Goal: Task Accomplishment & Management: Manage account settings

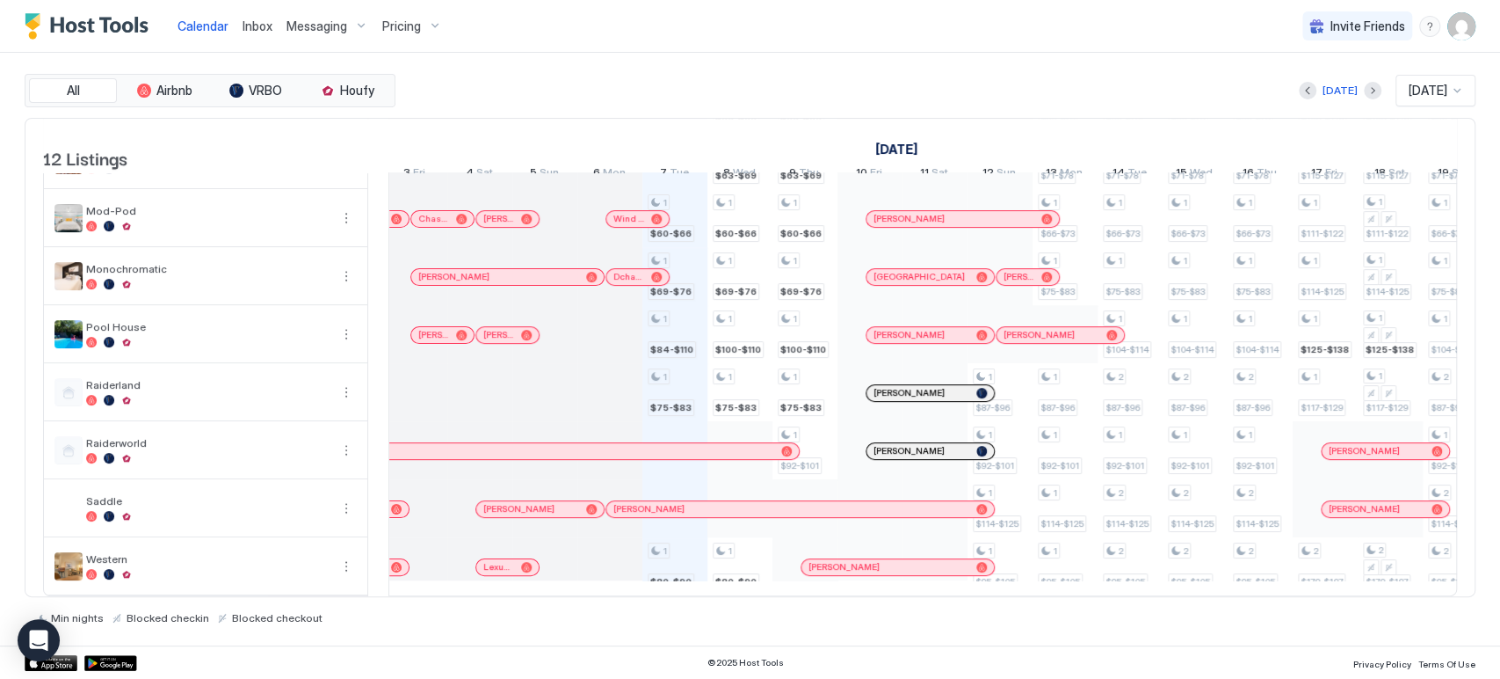
scroll to position [34, 0]
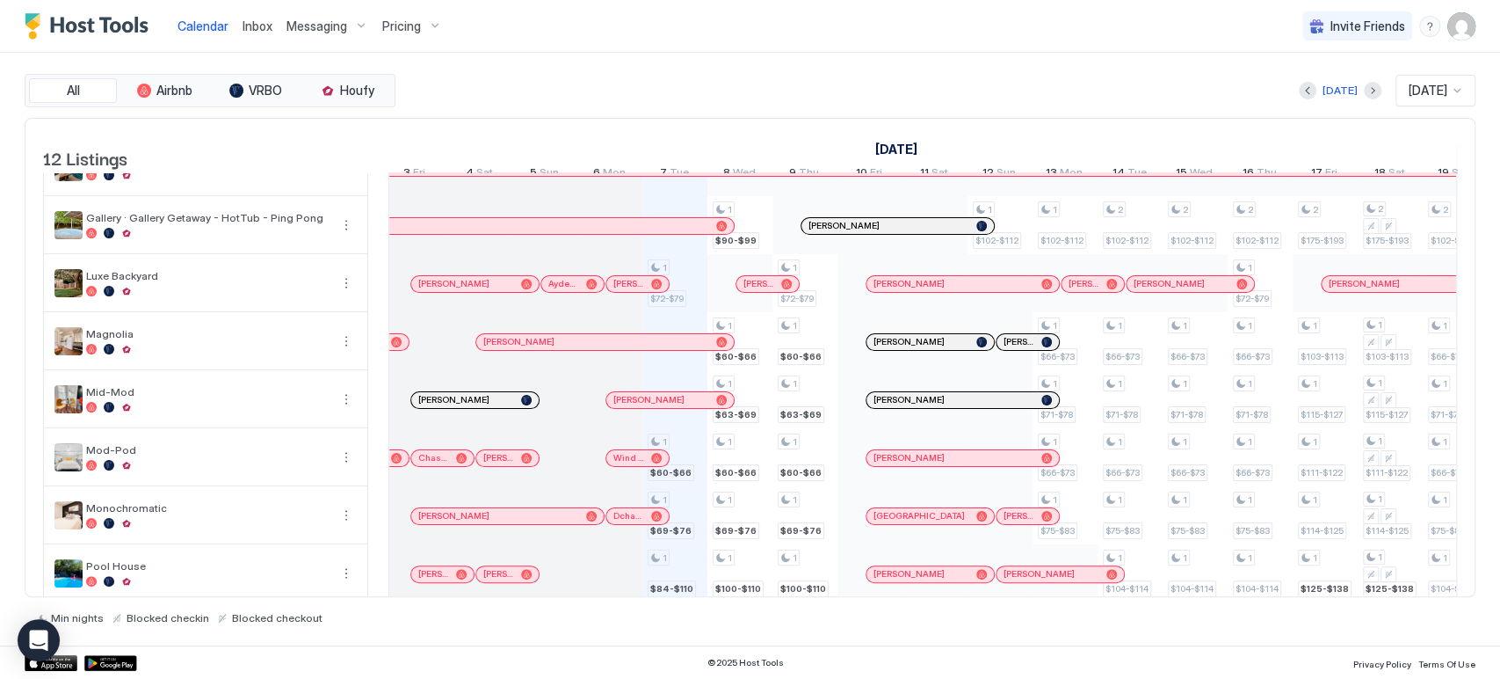
click at [686, 298] on div "1 $72-$79 1 $60-$66 1 $69-$76 1 $84-$110 1 $75-$83 1 $80-$90 1 $90-$99 1 $60-$6…" at bounding box center [1488, 486] width 3643 height 695
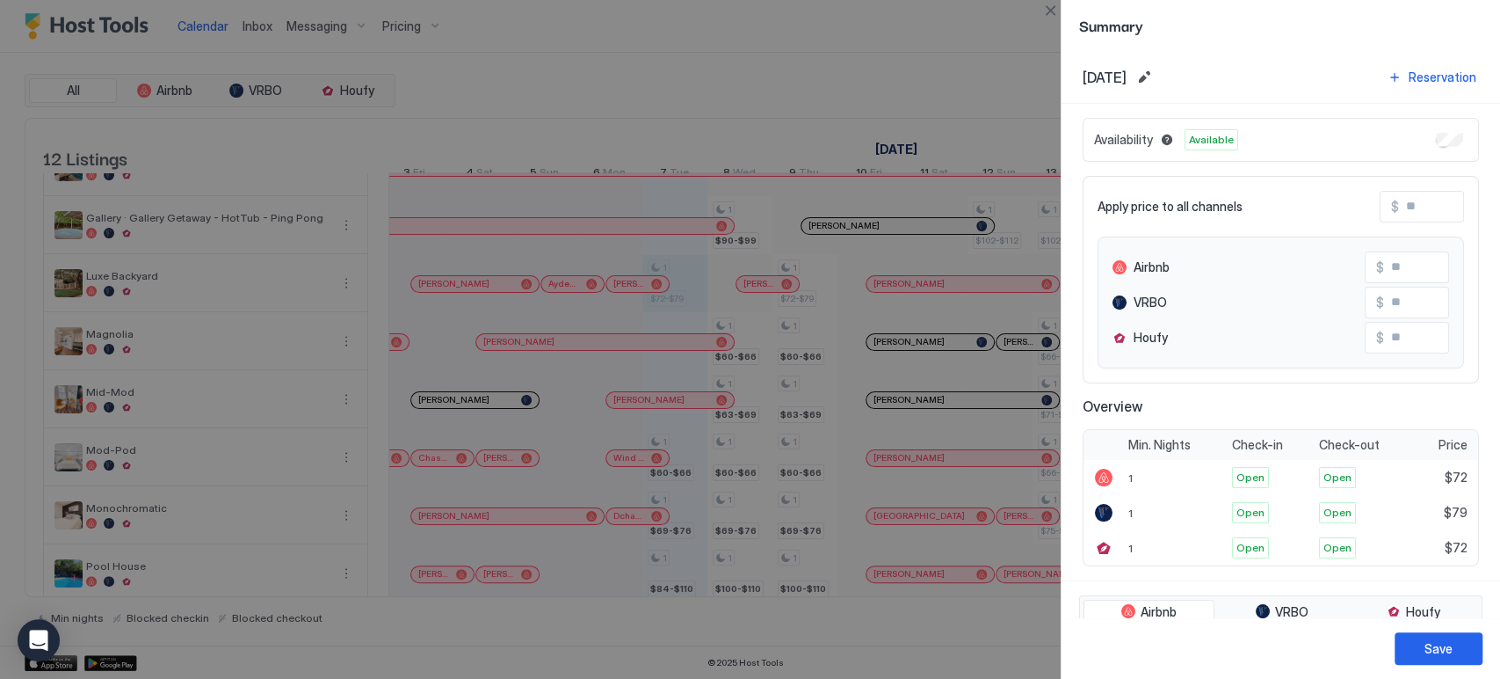
click at [1399, 199] on input "Input Field" at bounding box center [1469, 207] width 141 height 30
type input "*"
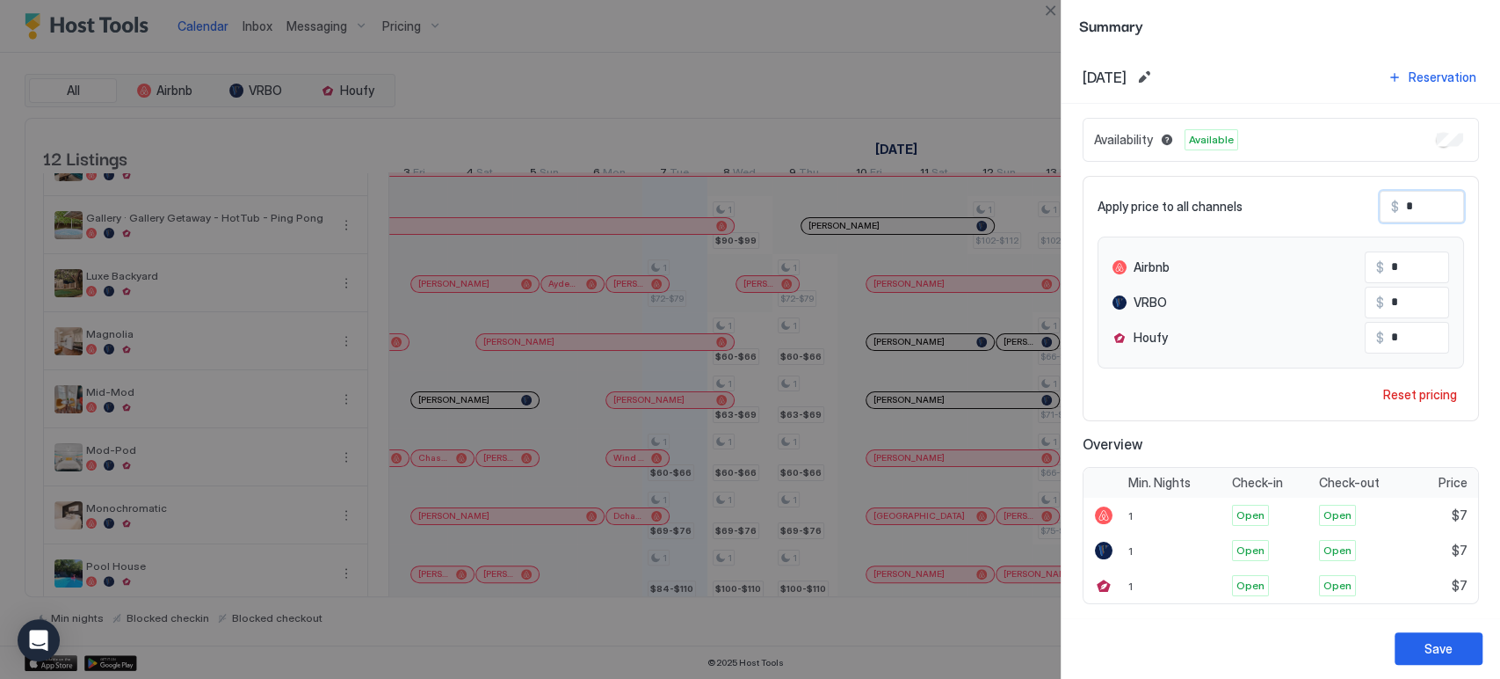
type input "**"
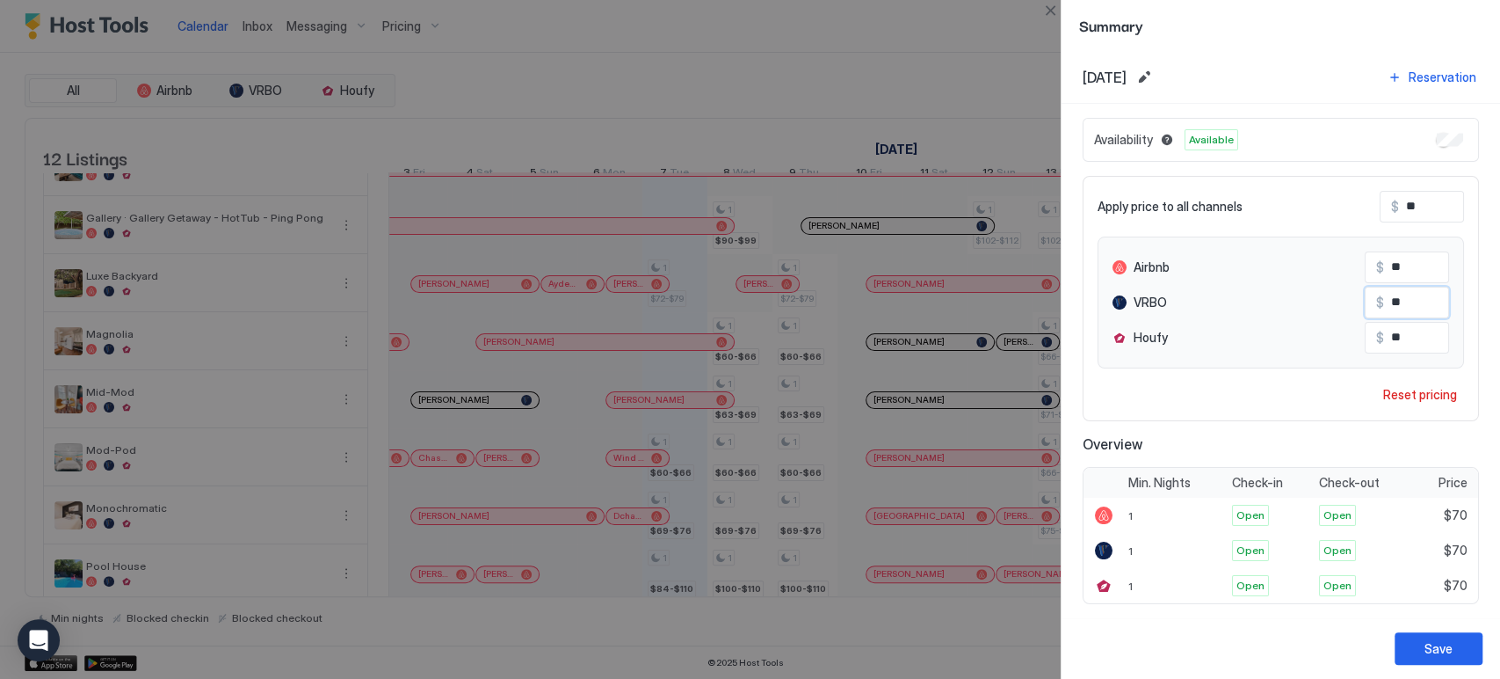
click at [1388, 294] on input "**" at bounding box center [1454, 302] width 141 height 30
type input "**"
click at [1425, 652] on div "Save" at bounding box center [1439, 648] width 28 height 18
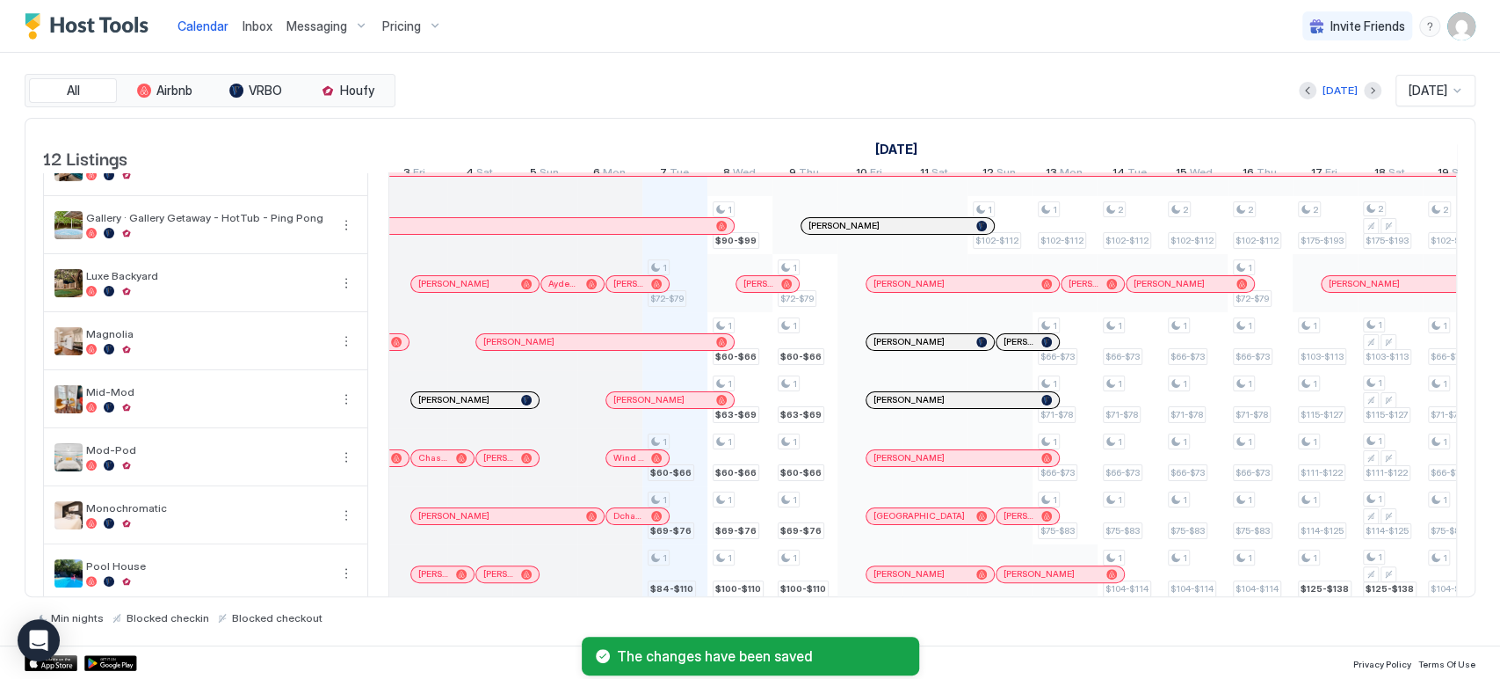
click at [531, 66] on div "All Airbnb VRBO Houfy Today Oct 2025 12 Listings September 2025 October 2025 No…" at bounding box center [750, 349] width 1451 height 592
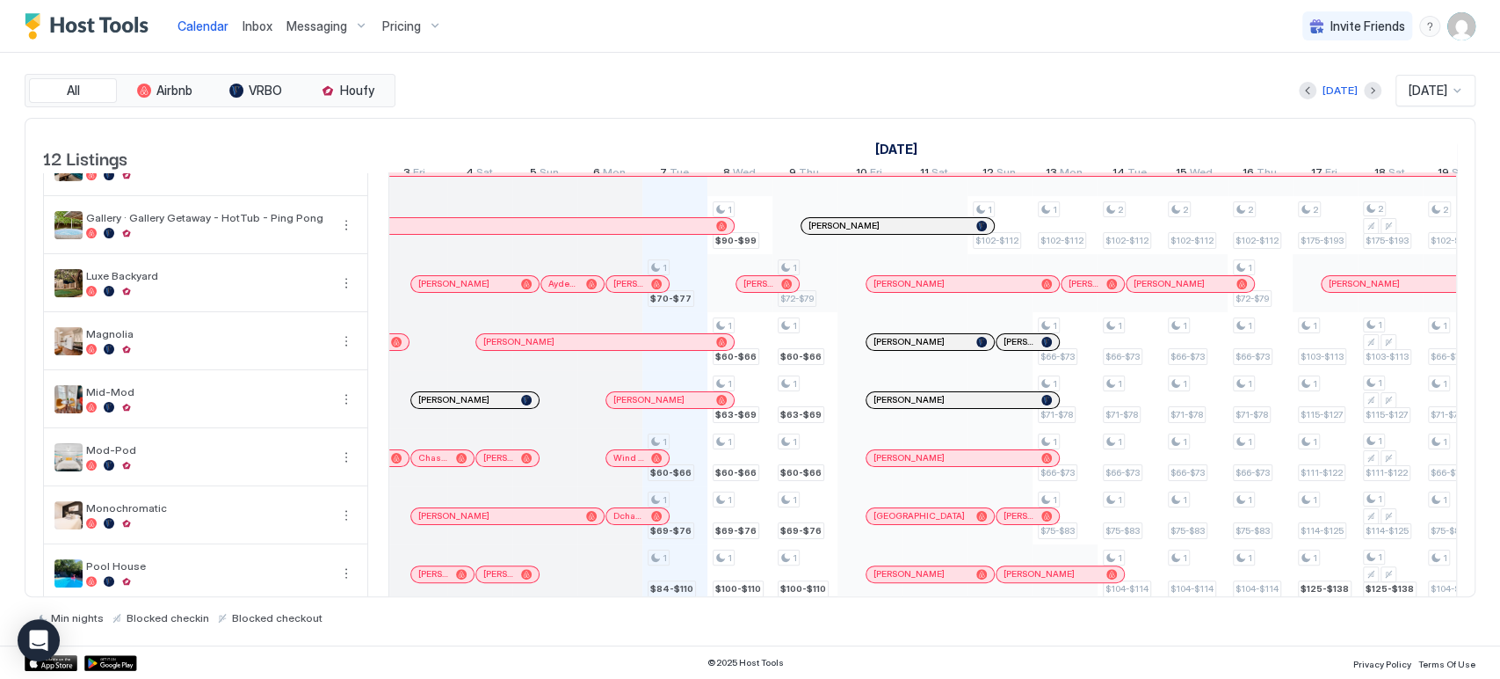
click at [819, 280] on div "1 $70-$77 1 $60-$66 1 $69-$76 1 $84-$110 1 $75-$83 1 $80-$90 1 $90-$99 1 $60-$6…" at bounding box center [1488, 486] width 3643 height 695
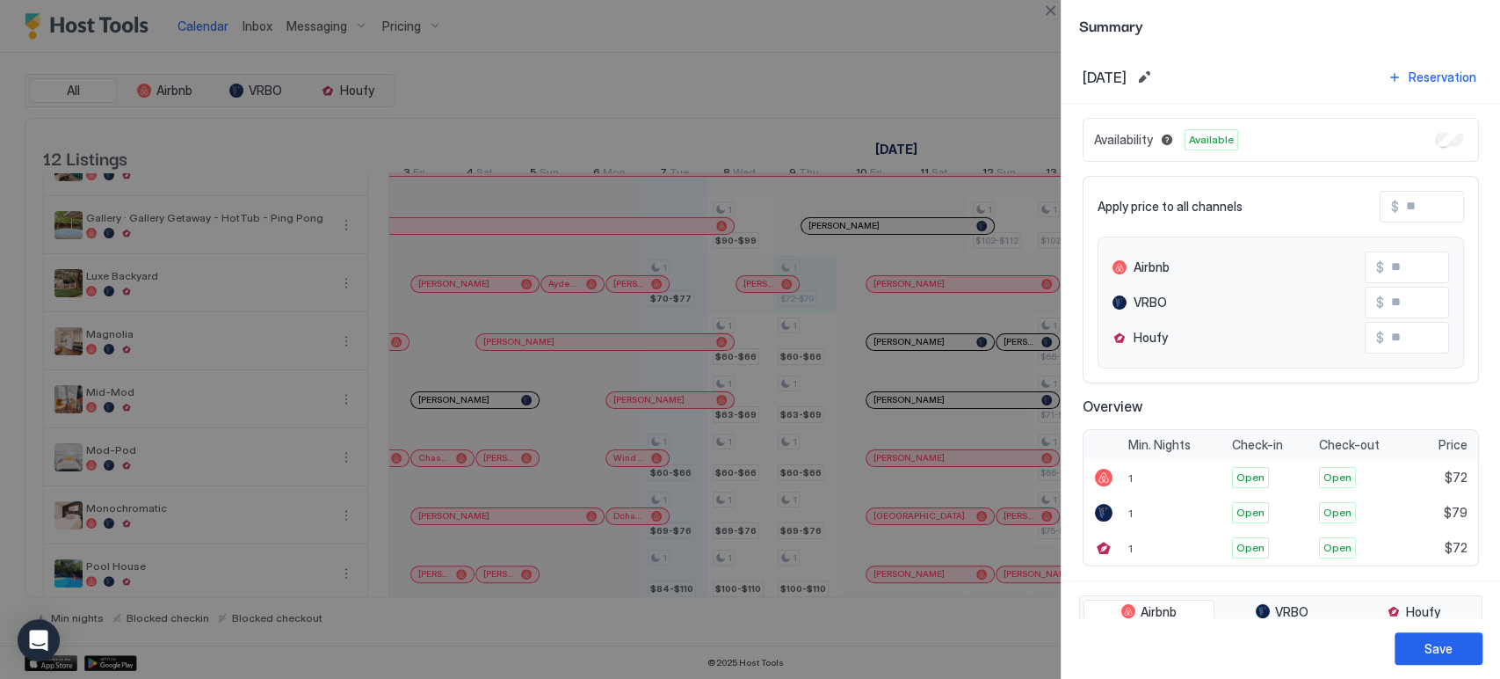
click at [1405, 181] on div "Apply price to all channels $ Airbnb $ VRBO $ Houfy $" at bounding box center [1281, 279] width 396 height 207
click at [1405, 185] on div "Apply price to all channels $ Airbnb $ VRBO $ Houfy $" at bounding box center [1281, 279] width 396 height 207
click at [1405, 195] on input "Input Field" at bounding box center [1469, 207] width 141 height 30
click at [1407, 207] on input "Input Field" at bounding box center [1469, 207] width 141 height 30
click at [1405, 199] on input "Input Field" at bounding box center [1469, 207] width 141 height 30
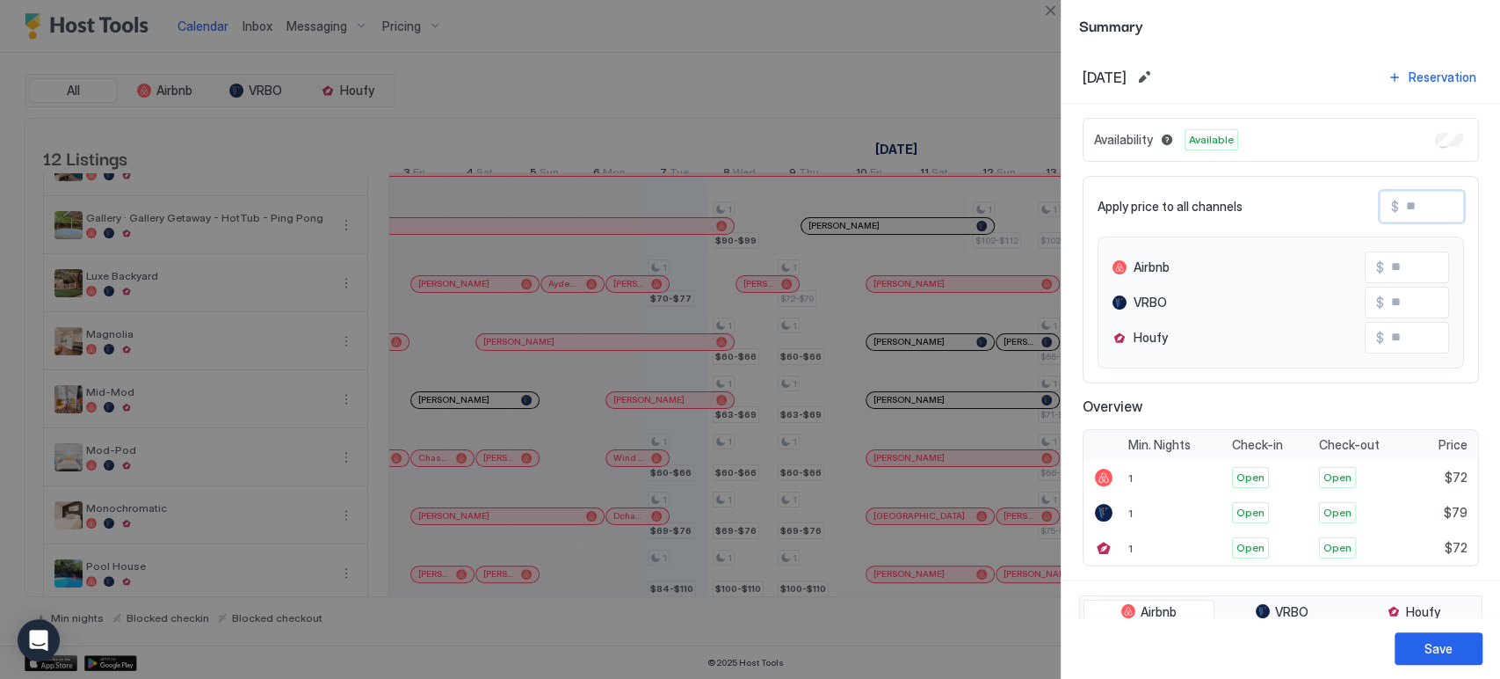
type input "*"
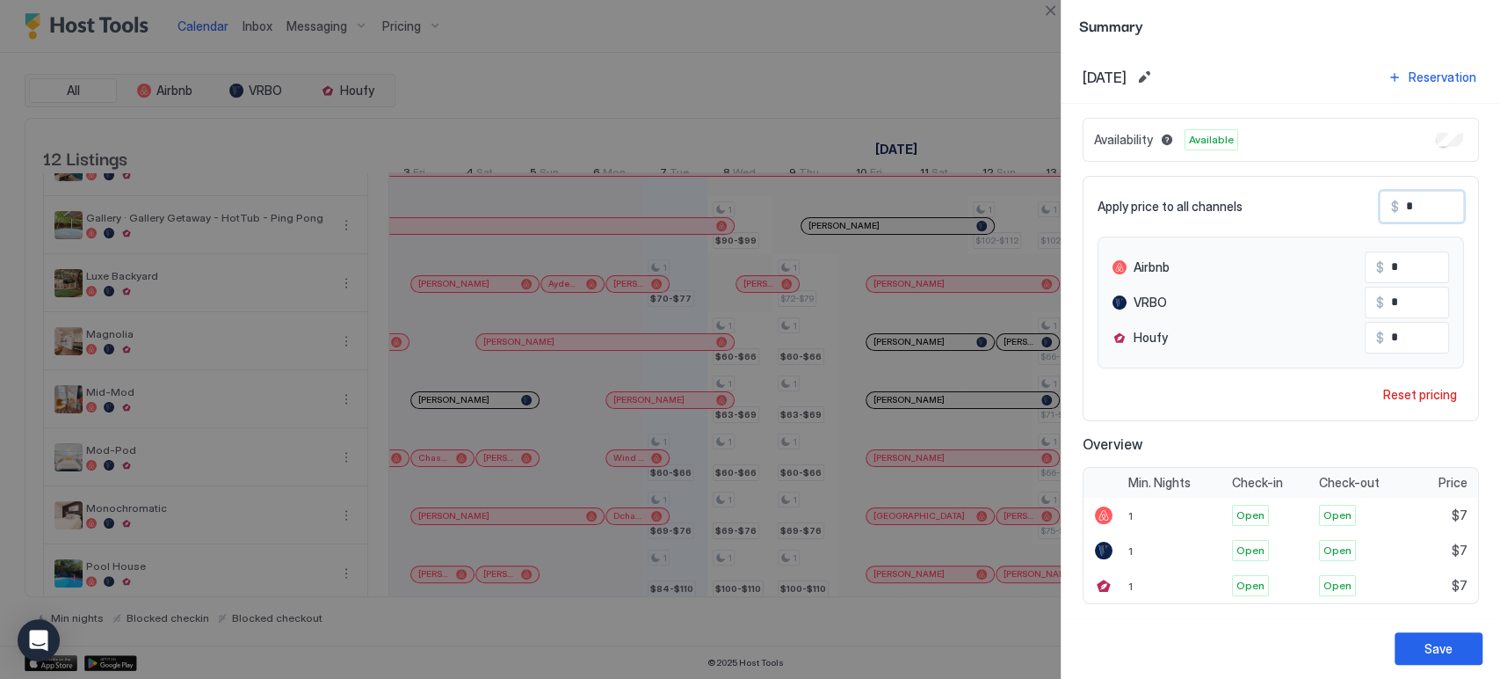
type input "**"
type input "*"
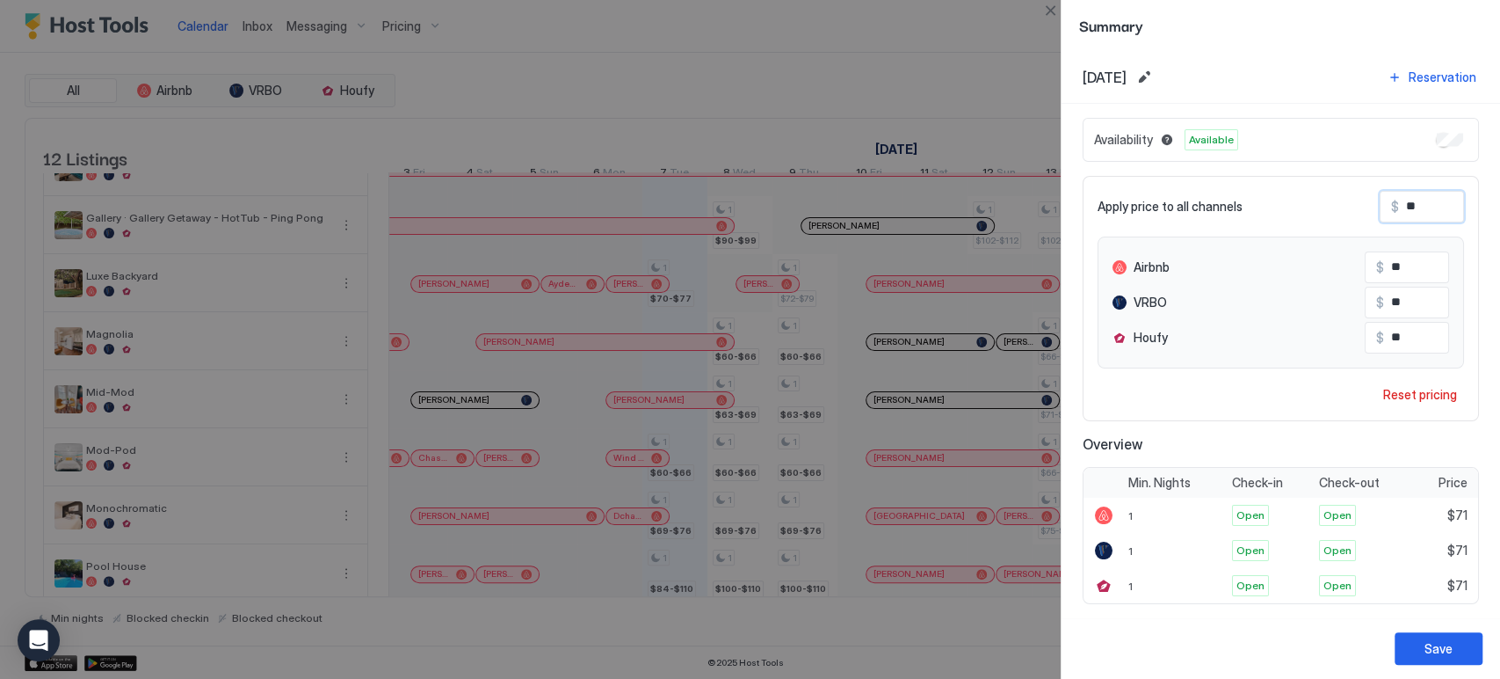
type input "*"
type input "**"
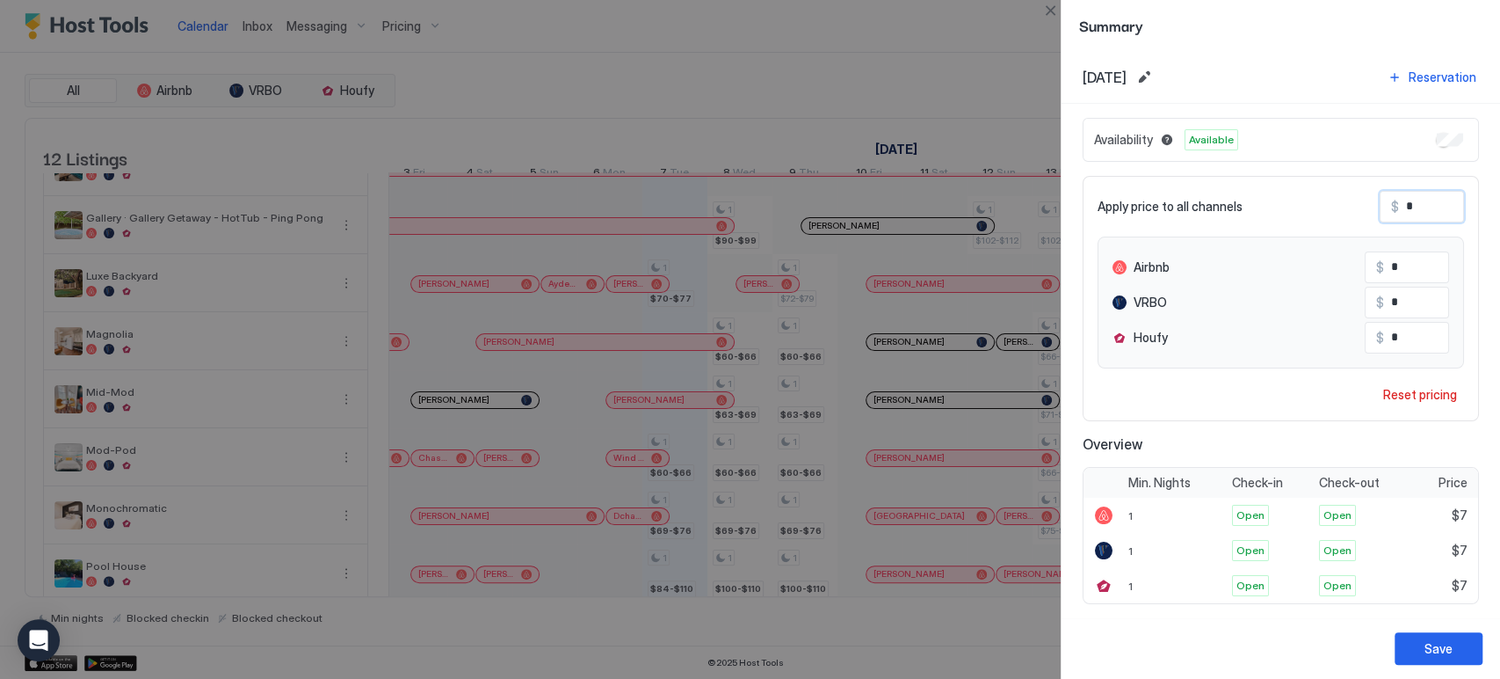
type input "**"
click at [1402, 308] on input "**" at bounding box center [1454, 302] width 141 height 30
type input "**"
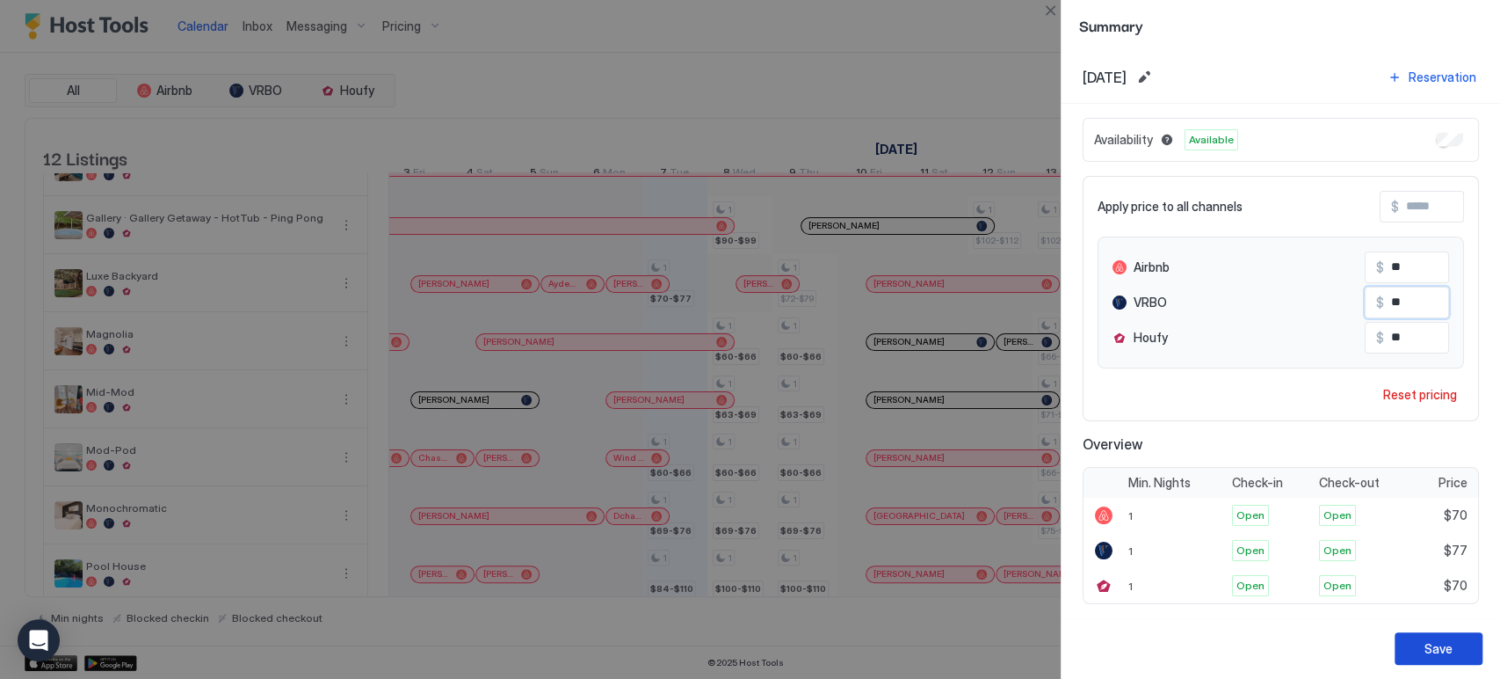
click at [1406, 634] on button "Save" at bounding box center [1439, 648] width 88 height 33
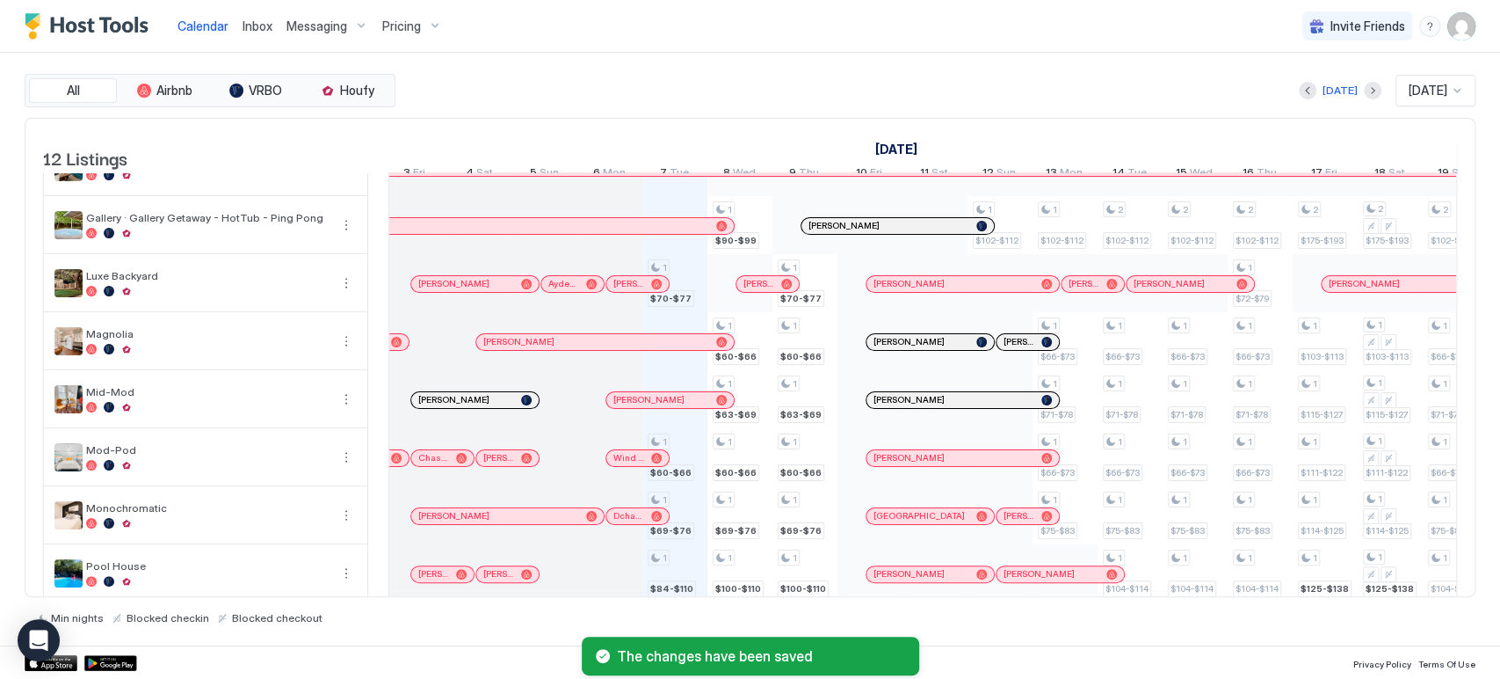
click at [1406, 634] on div "The changes have been saved" at bounding box center [750, 656] width 1500 height 46
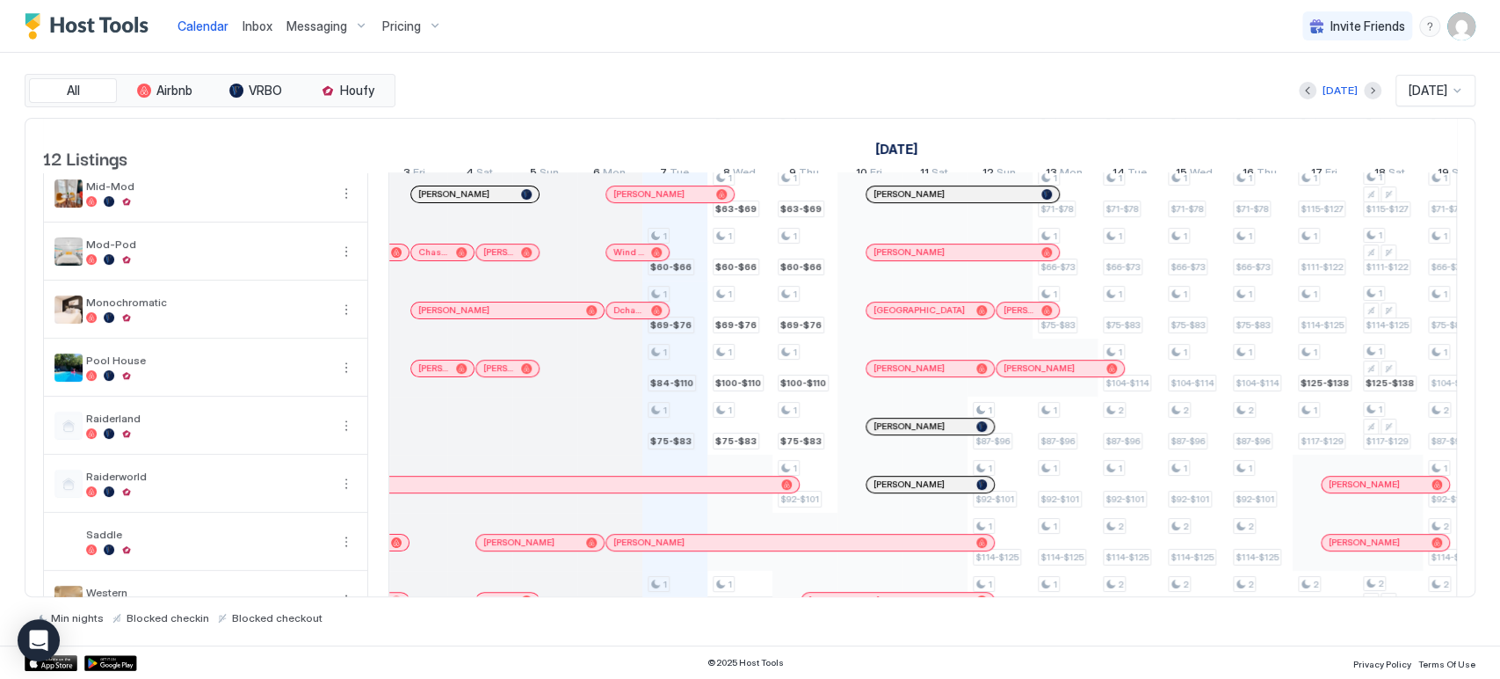
scroll to position [246, 0]
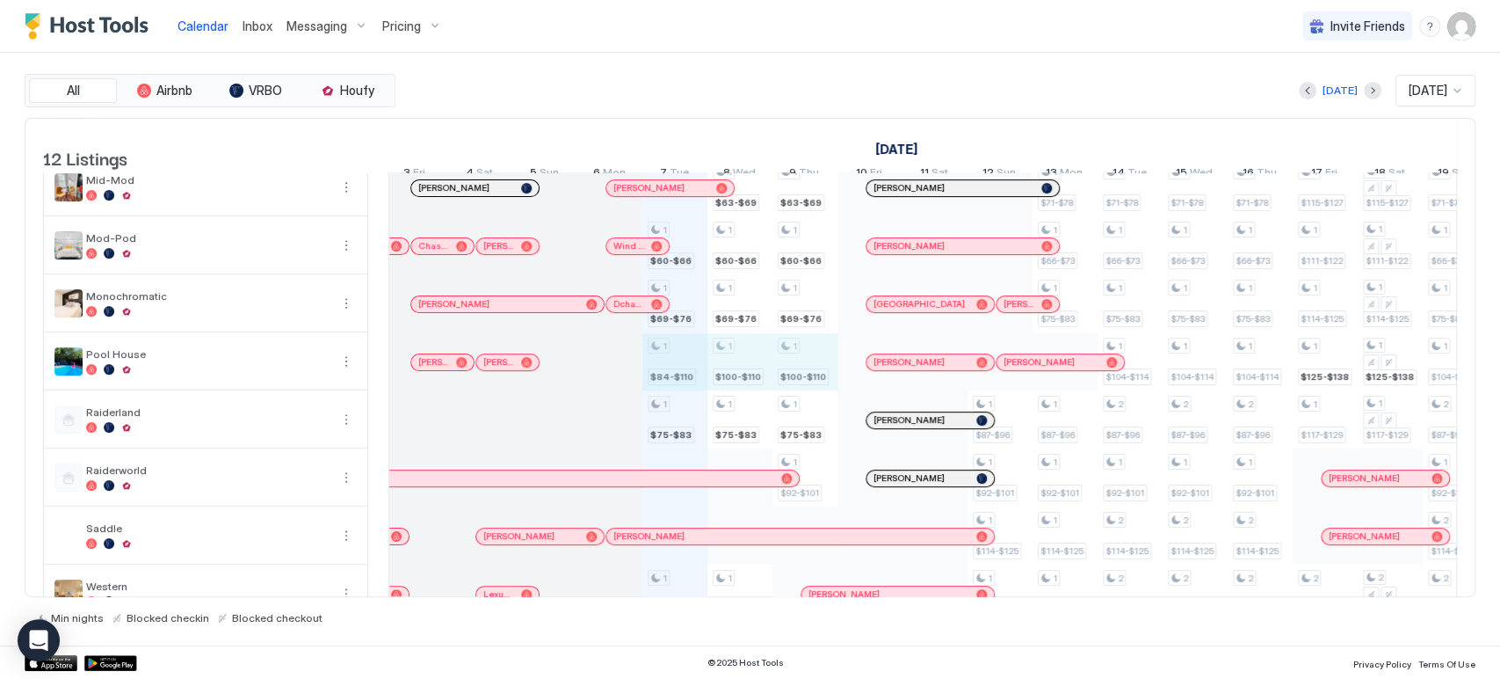
drag, startPoint x: 686, startPoint y: 365, endPoint x: 787, endPoint y: 371, distance: 100.4
click at [787, 371] on div "1 $70-$77 1 $60-$66 1 $69-$76 1 $84-$110 1 $75-$83 1 $80-$90 1 $90-$99 1 $60-$6…" at bounding box center [1488, 274] width 3643 height 695
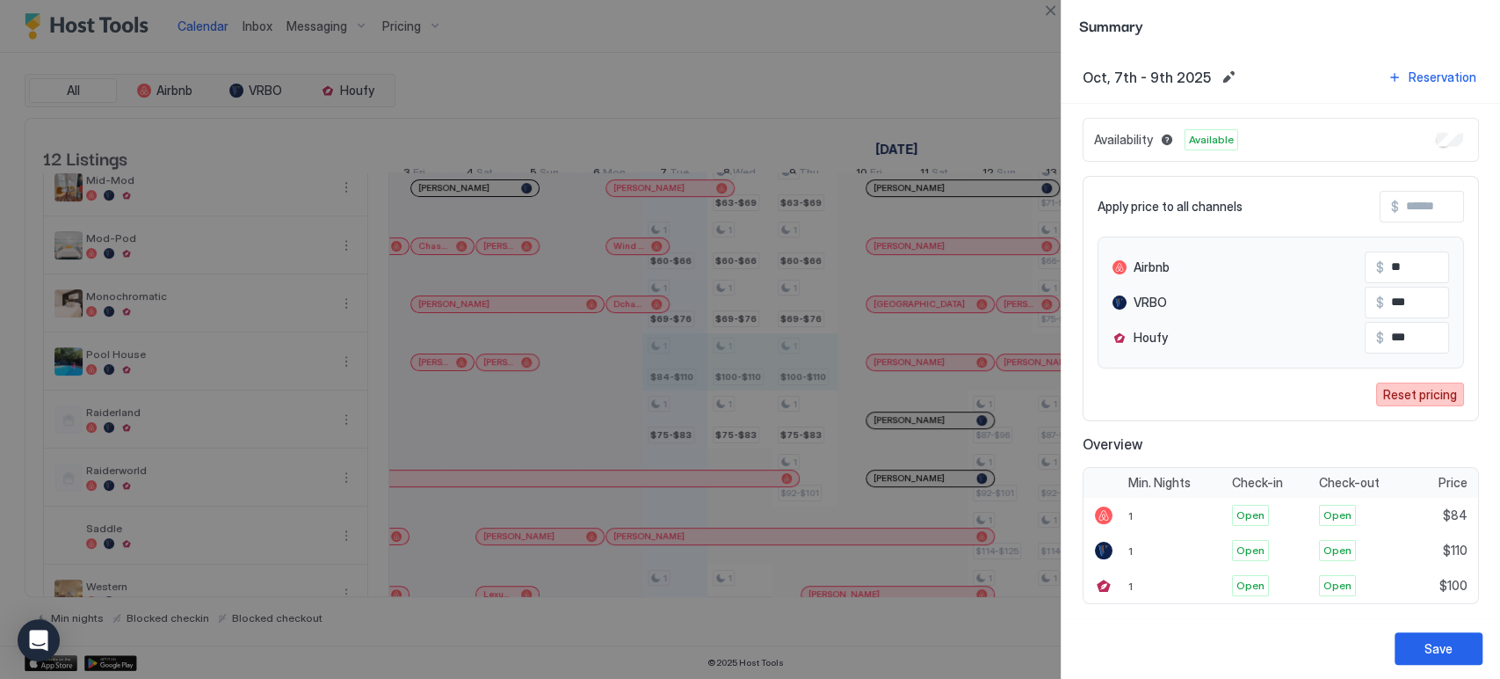
click at [1392, 397] on div "Reset pricing" at bounding box center [1421, 394] width 74 height 18
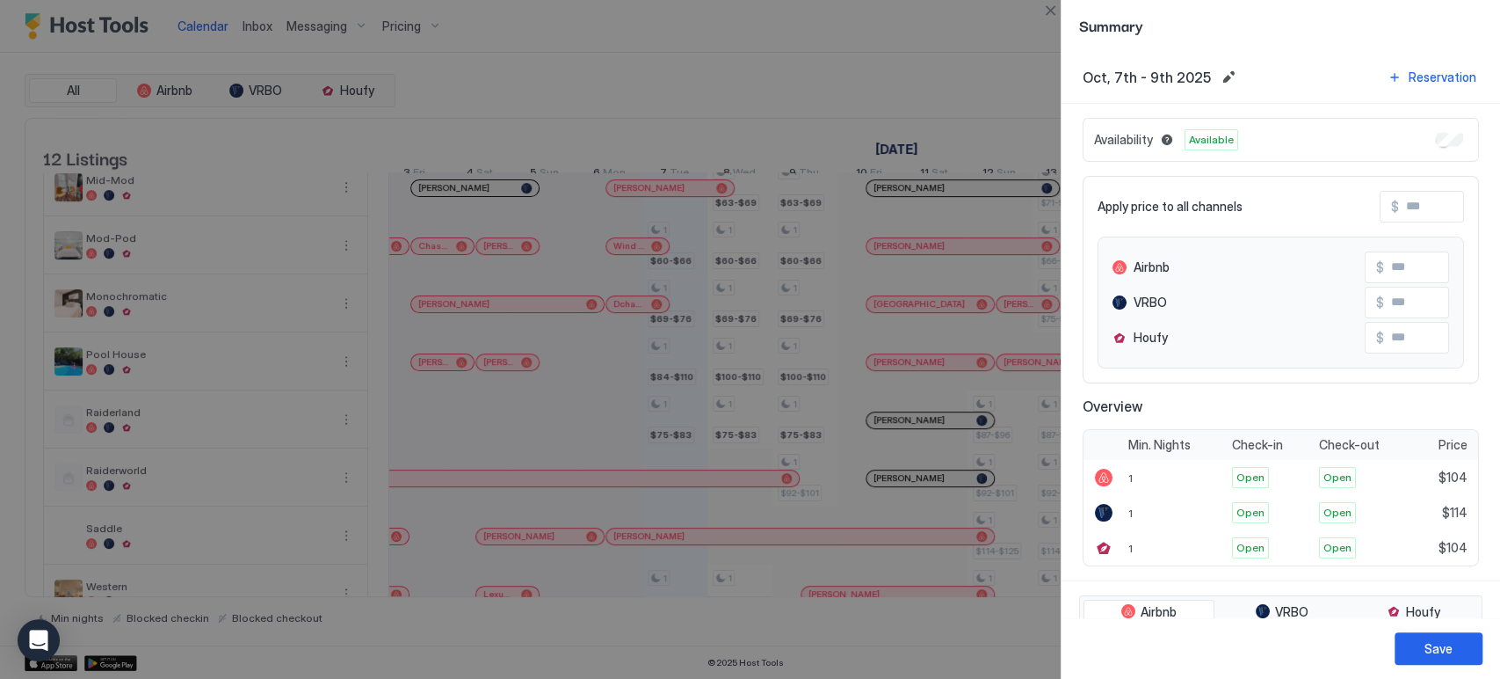
click at [1400, 197] on input "Input Field" at bounding box center [1469, 207] width 141 height 30
type input "*"
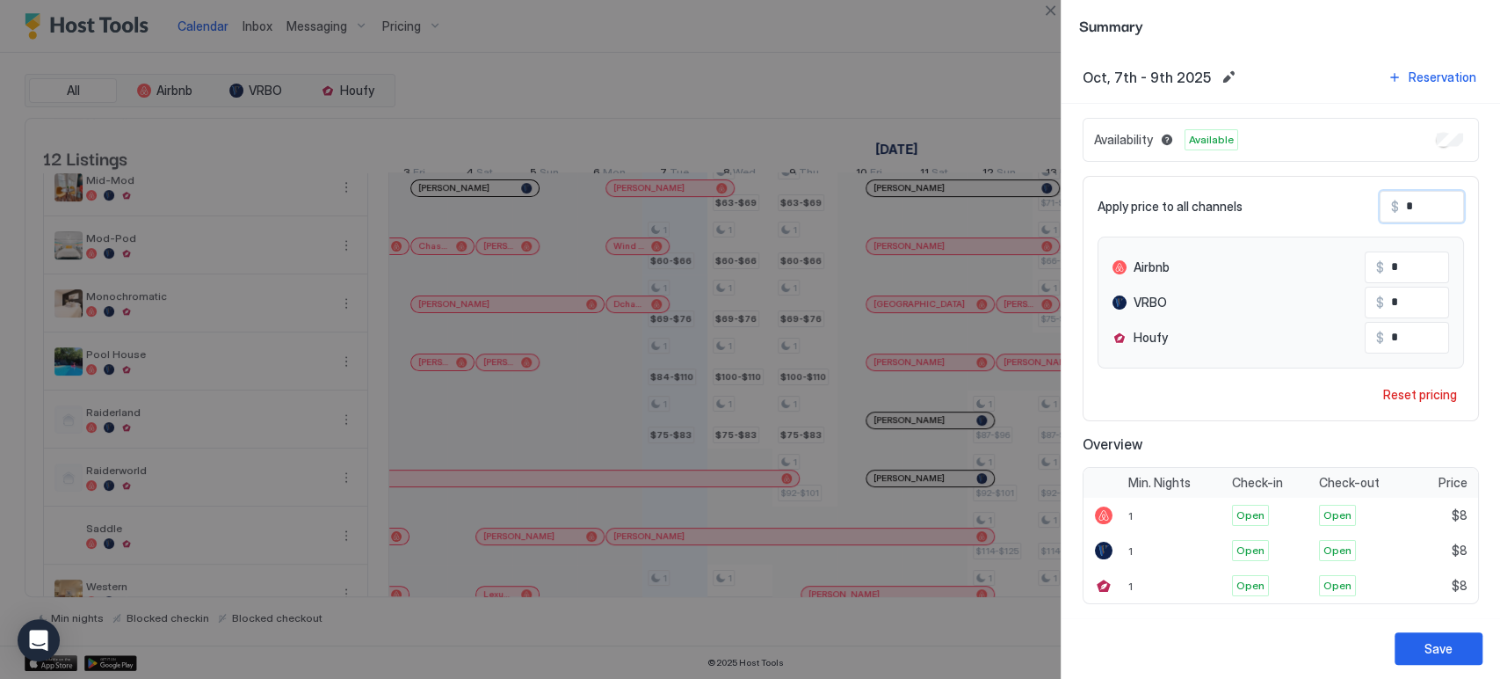
type input "**"
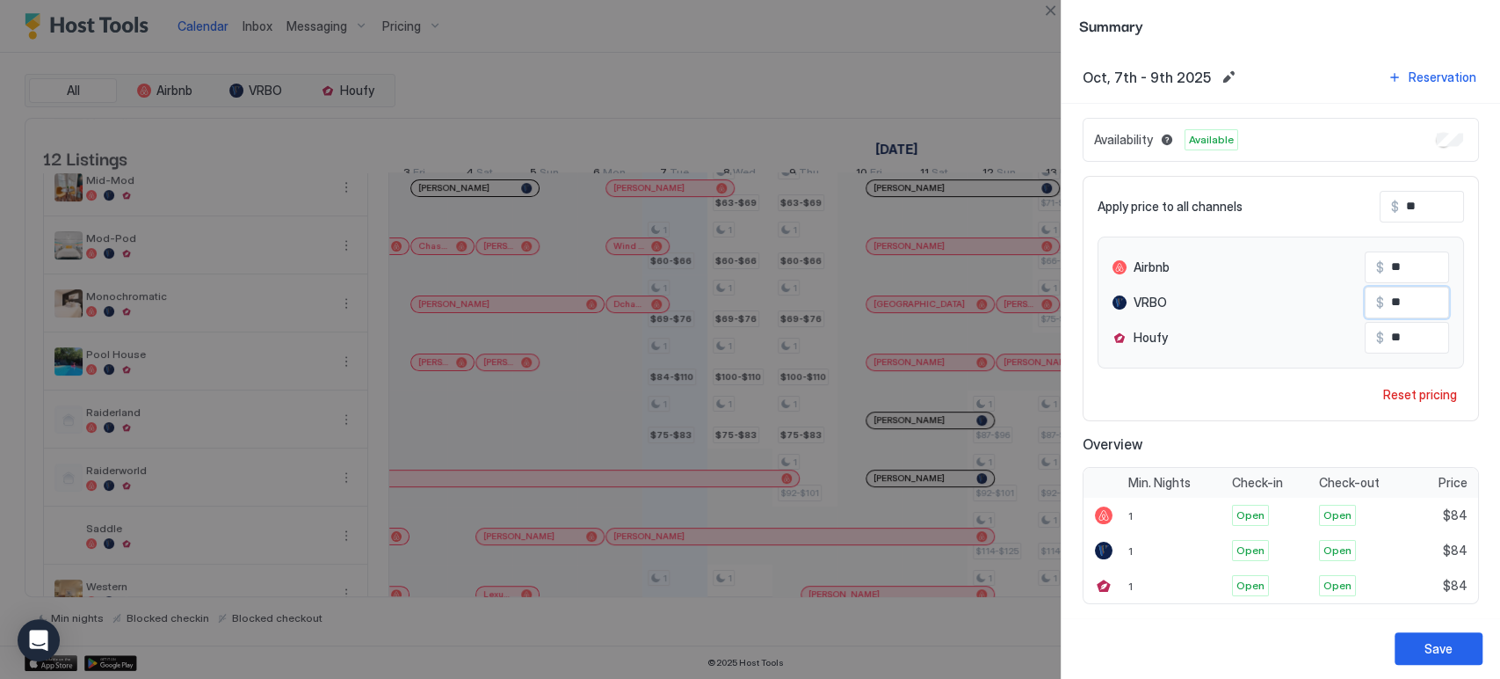
click at [1394, 301] on input "**" at bounding box center [1454, 302] width 141 height 30
type input "**"
click at [1435, 651] on div "Save" at bounding box center [1439, 648] width 28 height 18
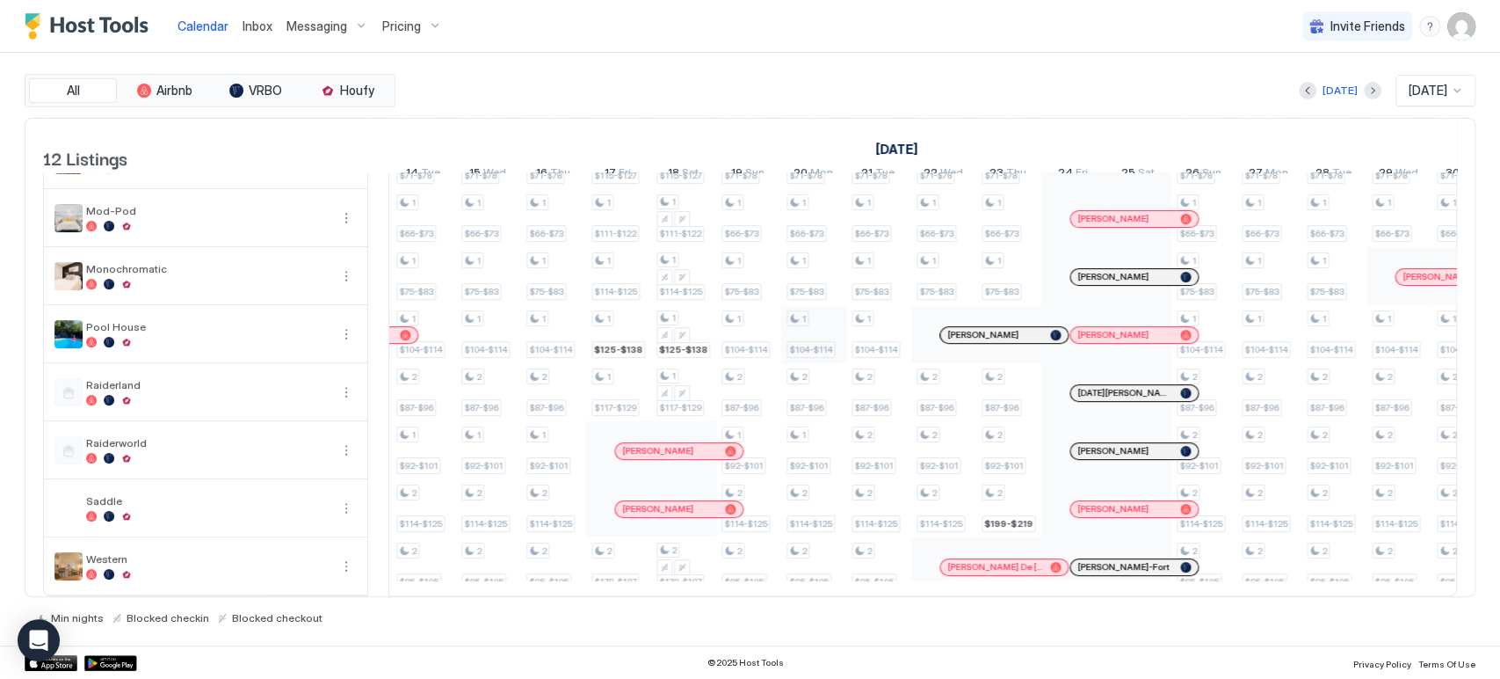
scroll to position [0, 1592]
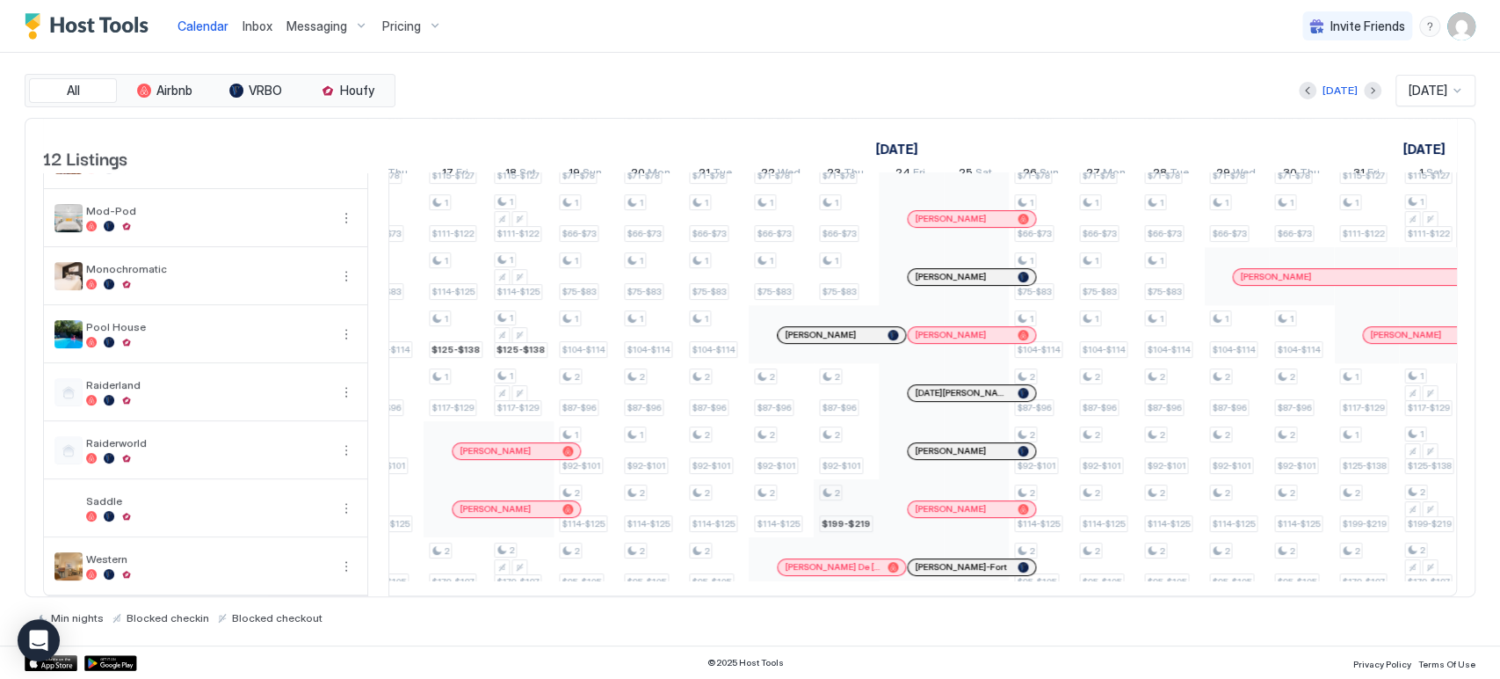
click at [871, 487] on div "1 $70-$77 1 $60-$66 1 $69-$76 1 $84-$92 1 $75-$83 1 $80-$90 1 $90-$99 1 $60-$66…" at bounding box center [619, 247] width 3643 height 695
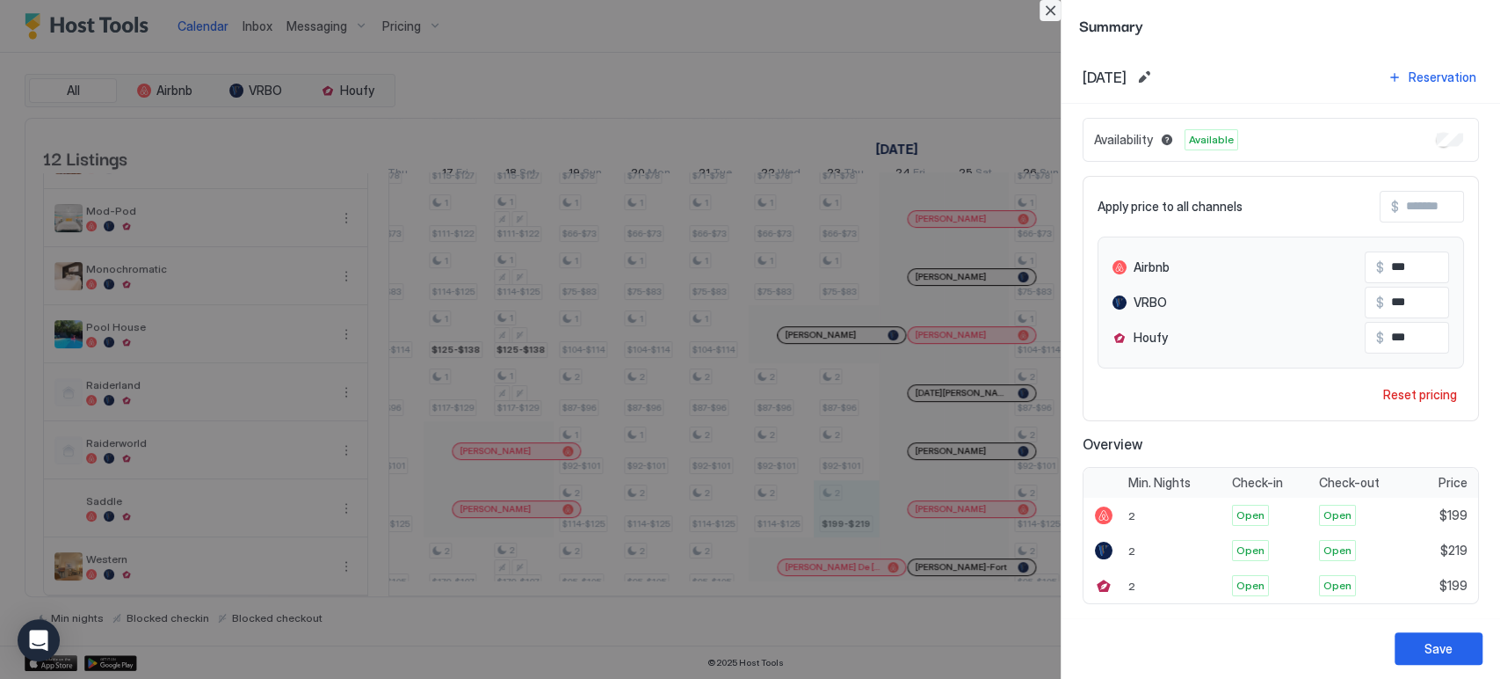
drag, startPoint x: 1041, startPoint y: 6, endPoint x: 1026, endPoint y: 100, distance: 95.2
click at [1045, 0] on html "Calendar Inbox Messaging Pricing Invite Friends CP All Airbnb VRBO Houfy Today …" at bounding box center [750, 339] width 1500 height 679
click at [1055, 7] on button "Close" at bounding box center [1050, 10] width 21 height 21
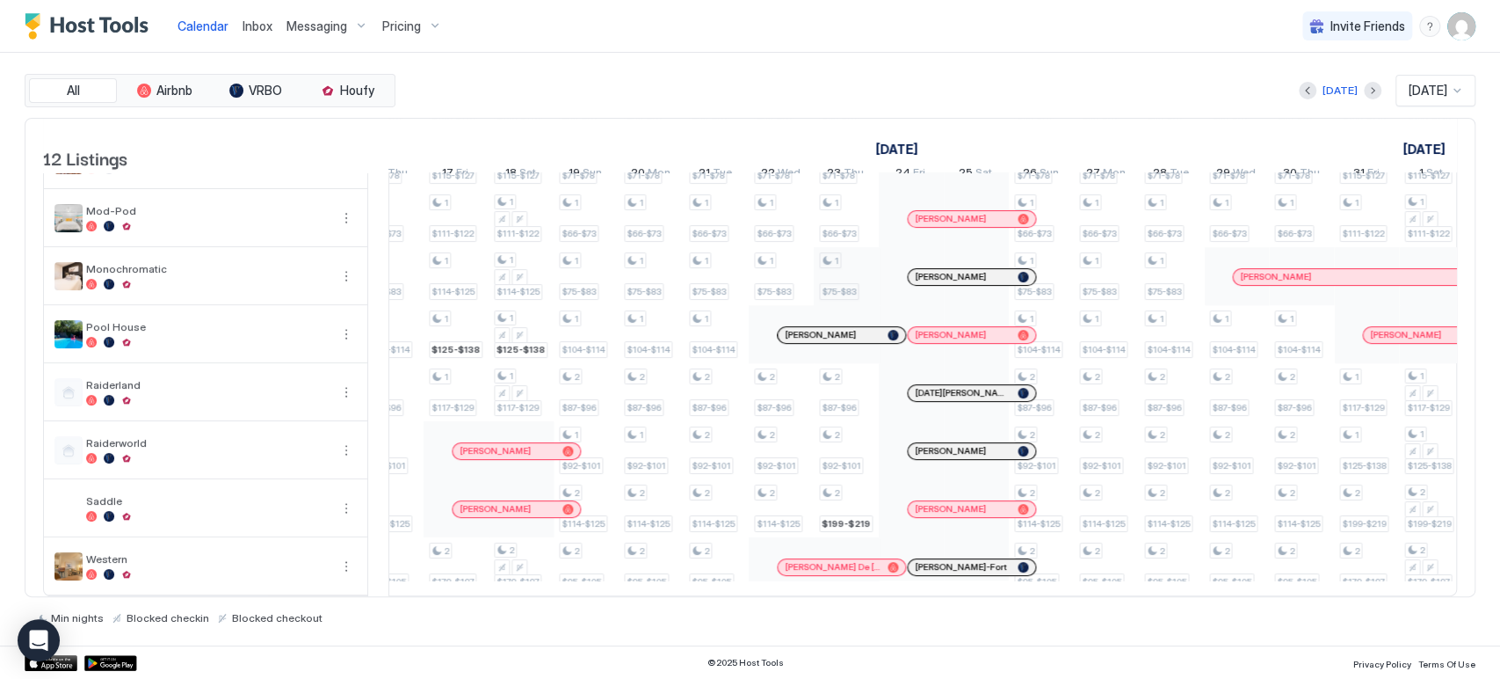
scroll to position [0, 0]
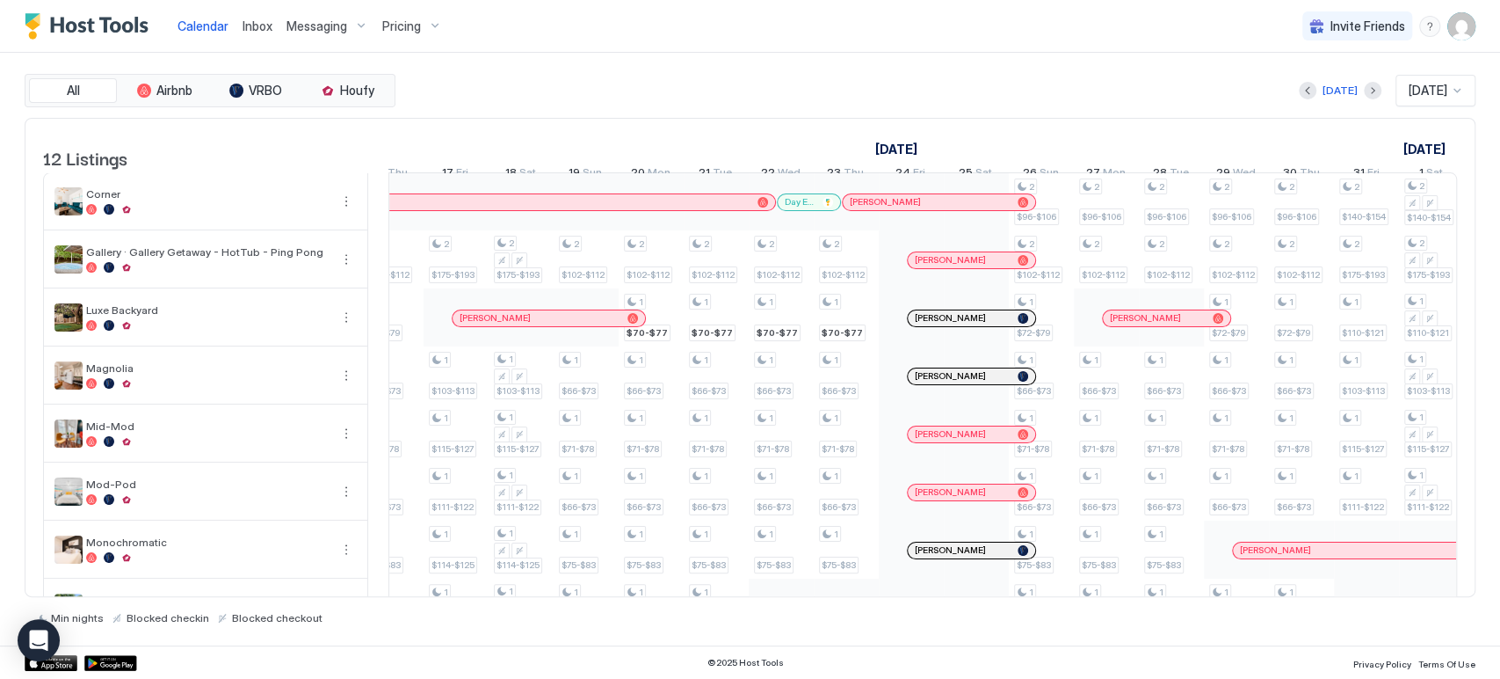
click at [849, 474] on div "1 $70-$77 1 $60-$66 1 $69-$76 1 $84-$92 1 $75-$83 1 $80-$90 1 $90-$99 1 $60-$66…" at bounding box center [619, 520] width 3643 height 695
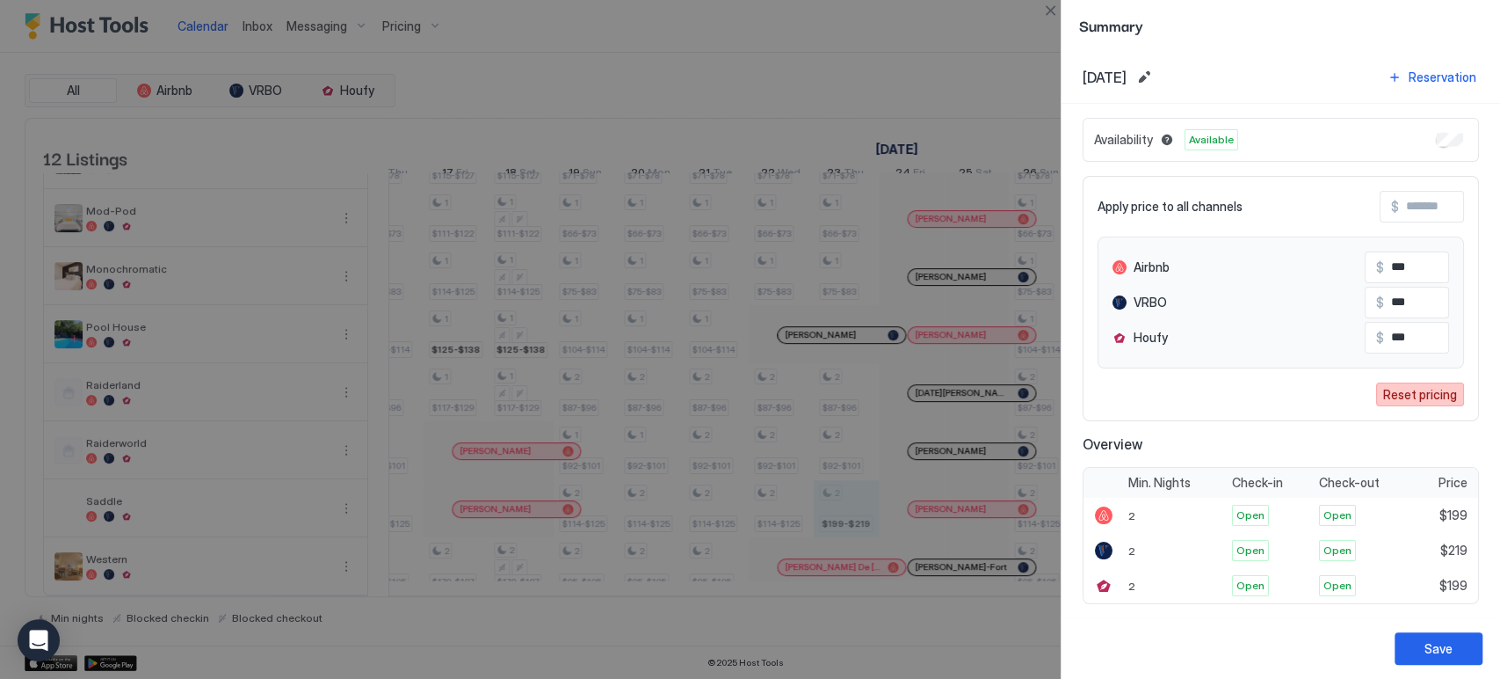
click at [1412, 402] on div "Reset pricing" at bounding box center [1421, 394] width 74 height 18
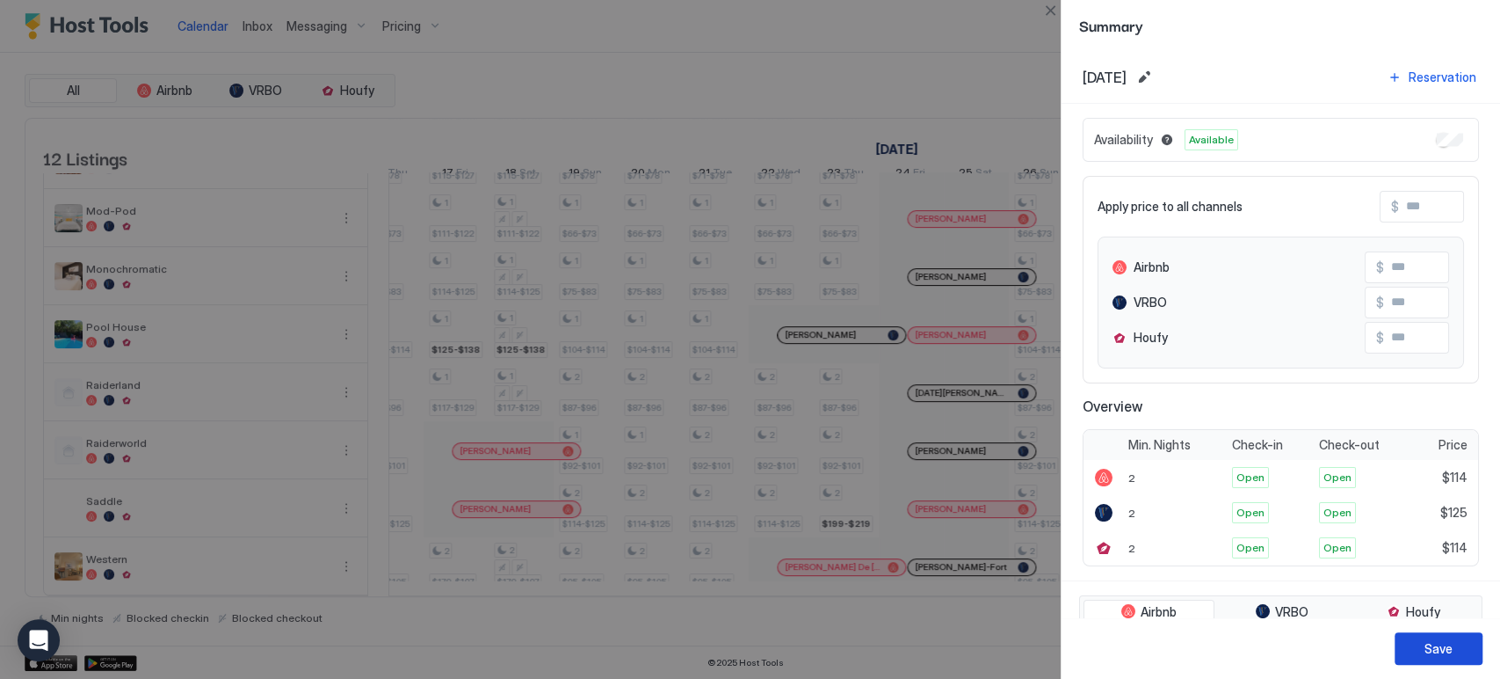
click at [1437, 647] on div "Save" at bounding box center [1439, 648] width 28 height 18
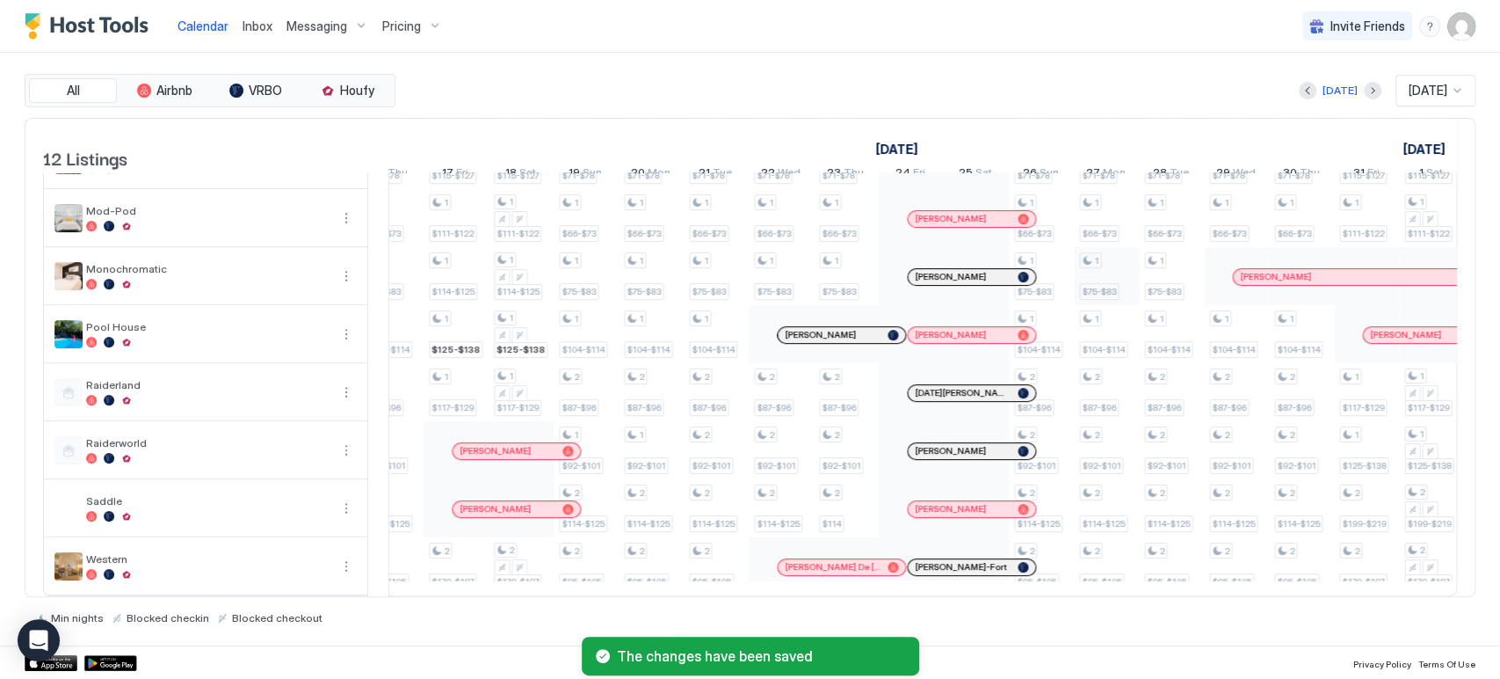
scroll to position [0, 0]
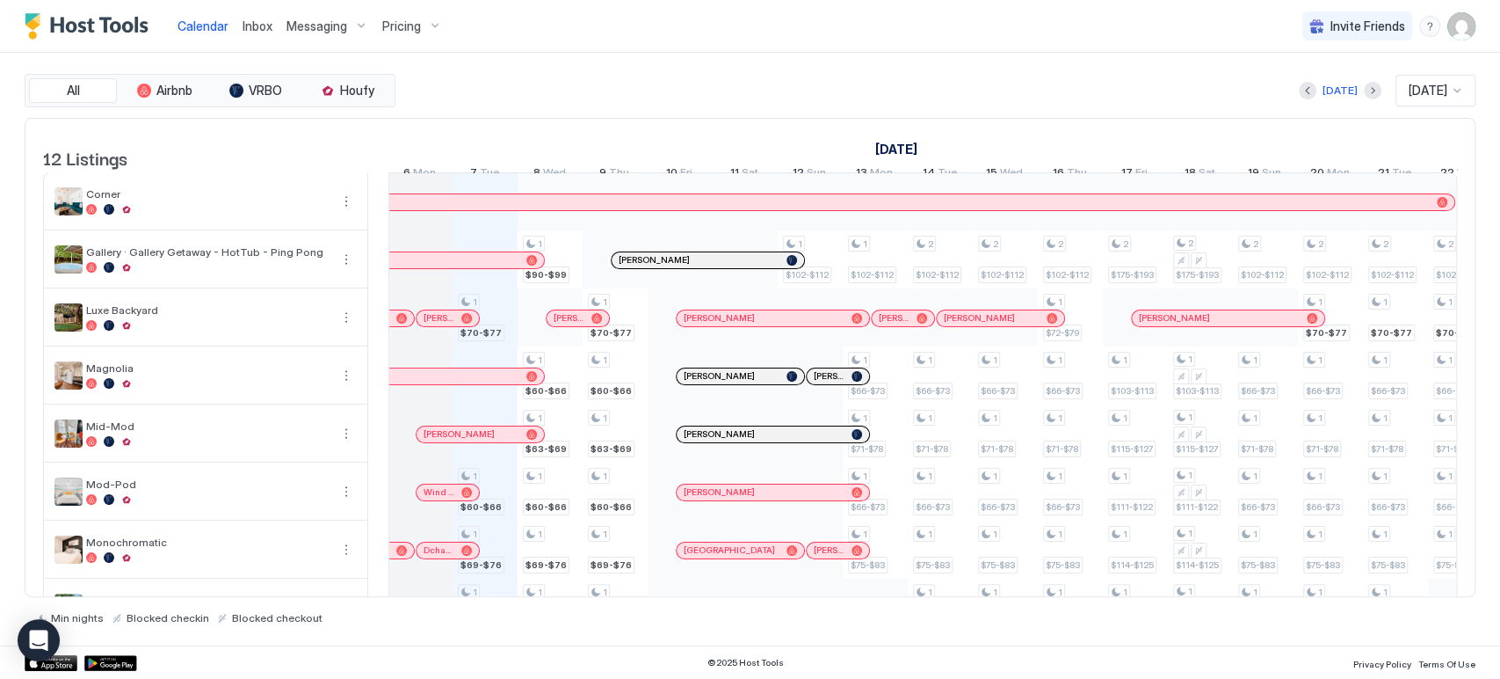
click at [658, 91] on div "[DATE] [DATE]" at bounding box center [937, 91] width 1077 height 32
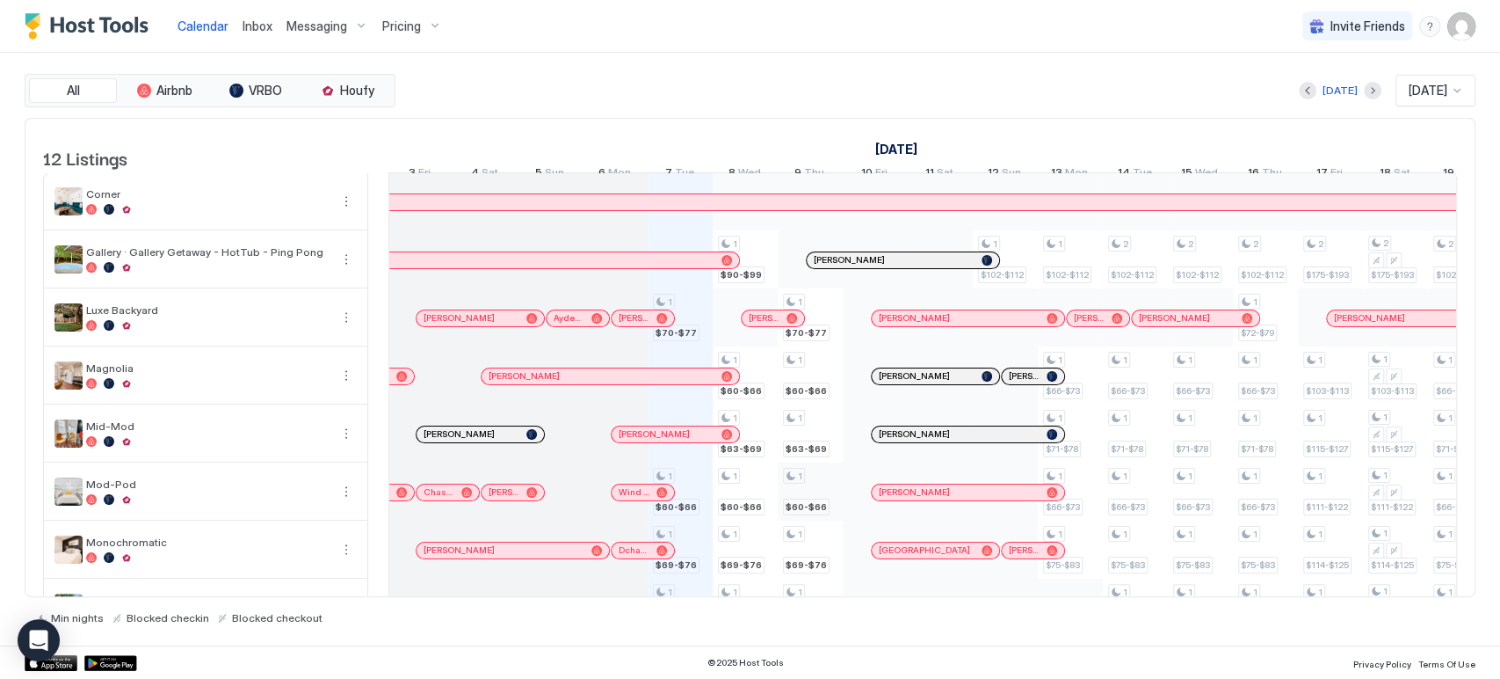
scroll to position [0, 718]
drag, startPoint x: 592, startPoint y: 167, endPoint x: 1271, endPoint y: 160, distance: 678.6
click at [1271, 160] on tbody "[DATE] [DATE] [DATE] 22 Mon 23 Tue 24 Wed 25 Thu 26 Fri 27 Sat 28 Sun 29 Mon 30…" at bounding box center [1491, 161] width 3643 height 51
click at [1056, 88] on div "[DATE] [DATE]" at bounding box center [937, 91] width 1077 height 32
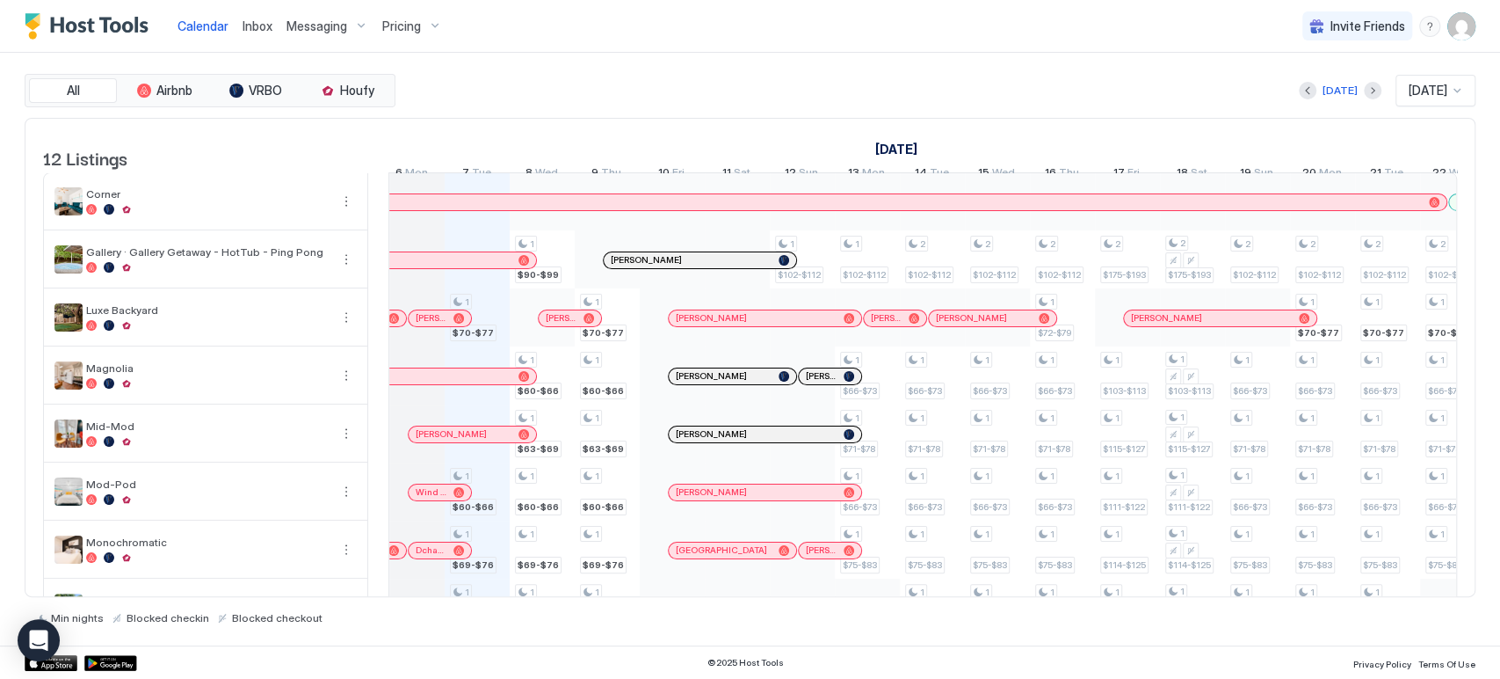
scroll to position [0, 902]
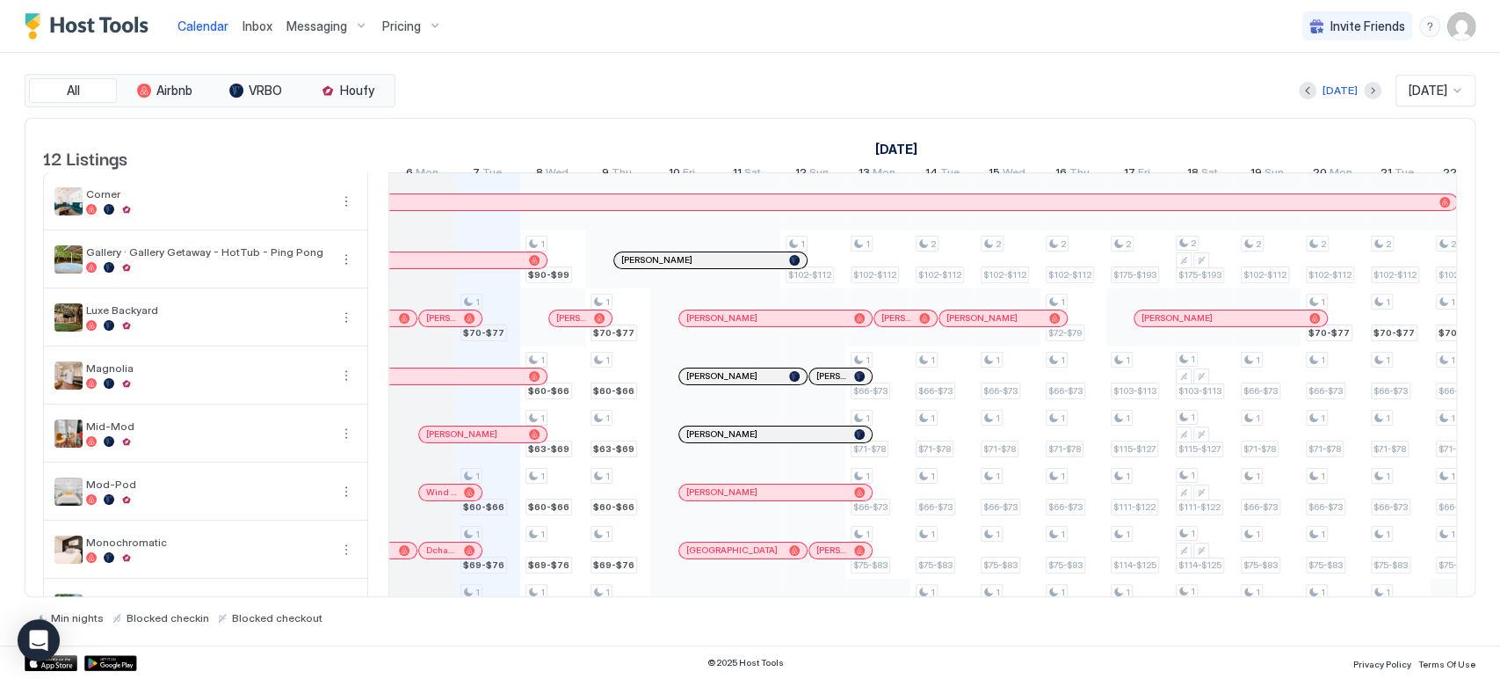
click at [701, 146] on div "[DATE]" at bounding box center [1072, 148] width 2016 height 25
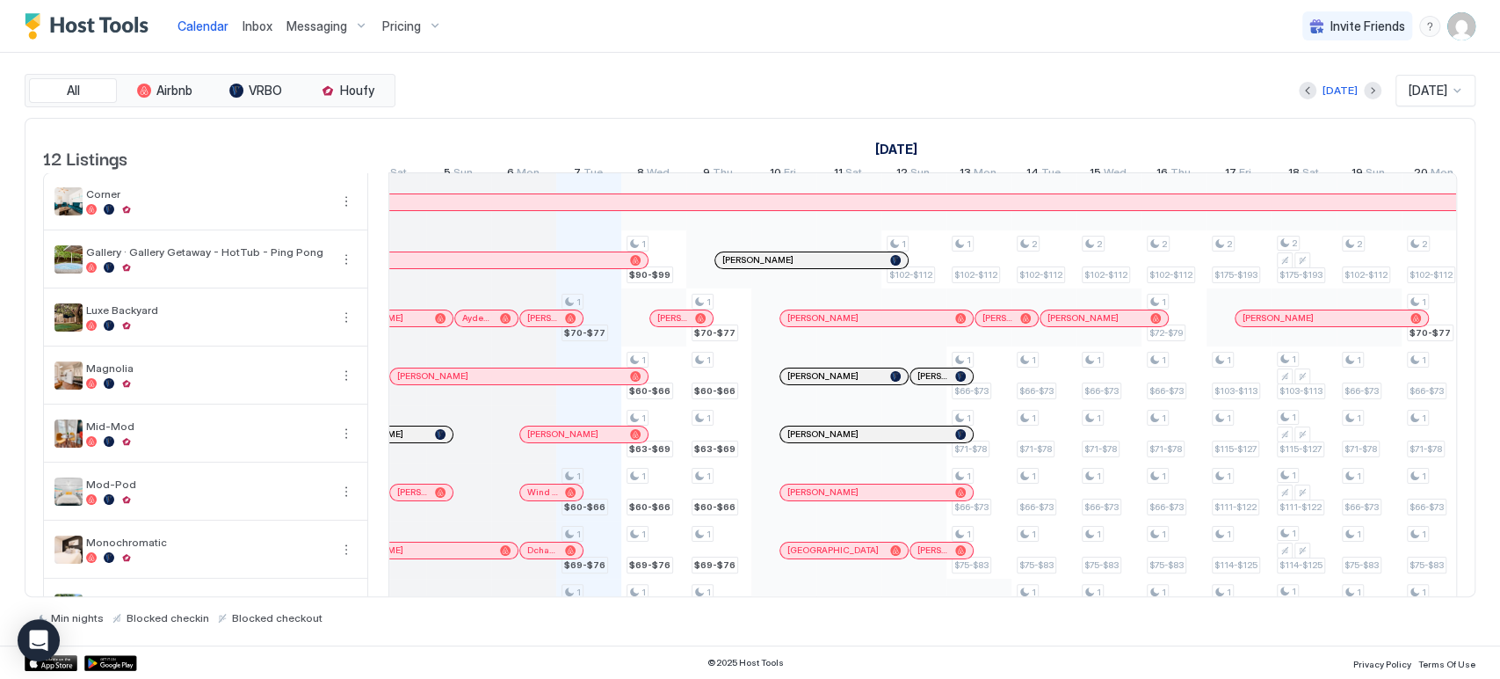
scroll to position [0, 809]
click at [683, 346] on div at bounding box center [653, 317] width 65 height 58
click at [598, 134] on div "[DATE] [DATE] [DATE] 22 Mon 23 Tue 24 Wed 25 Thu 26 Fri 27 Sat 28 Sun 29 Mon 30…" at bounding box center [114, 153] width 1069 height 69
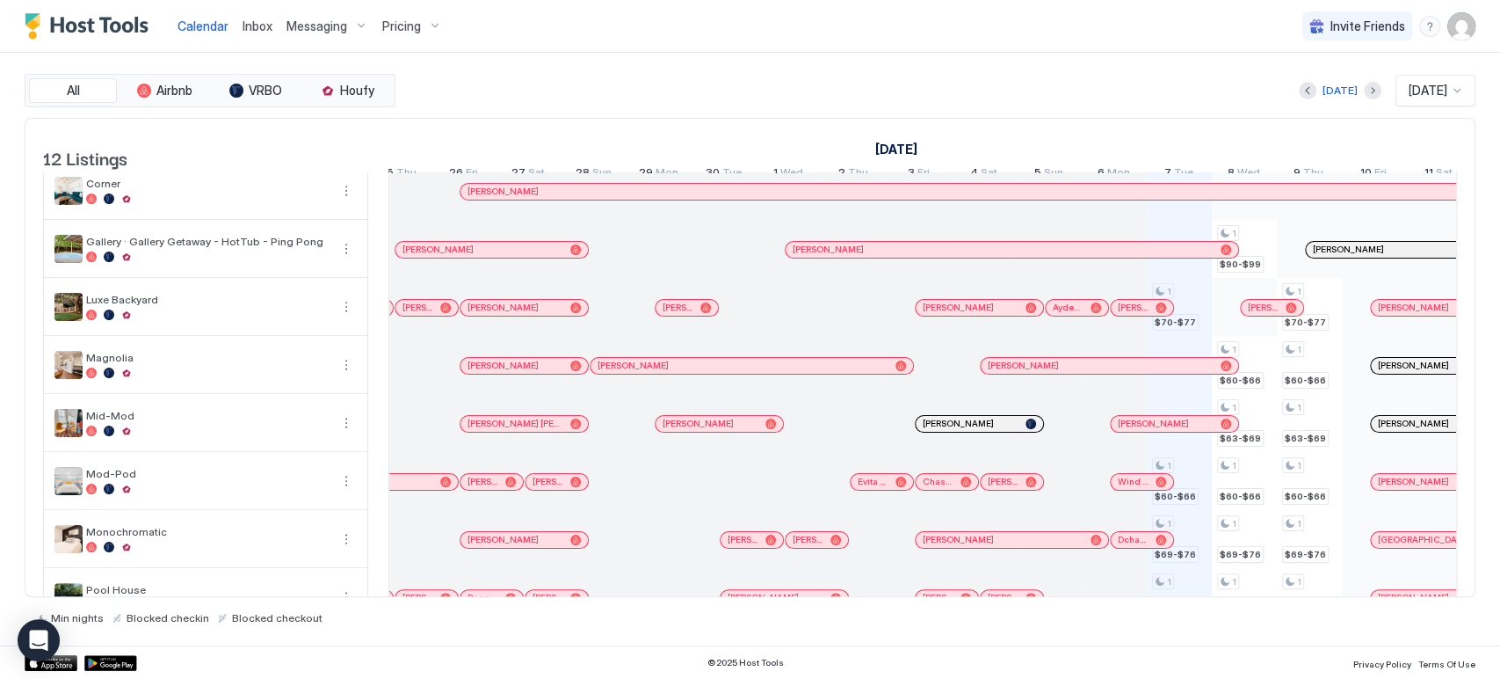
scroll to position [11, 0]
